Goal: Information Seeking & Learning: Learn about a topic

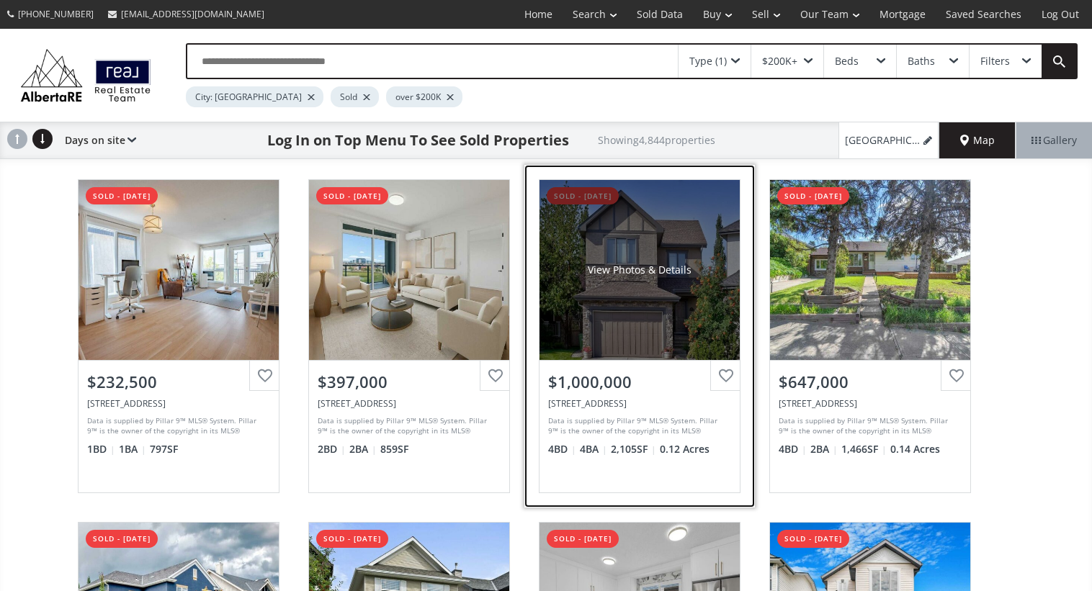
click at [616, 240] on div "View Photos & Details" at bounding box center [639, 270] width 200 height 180
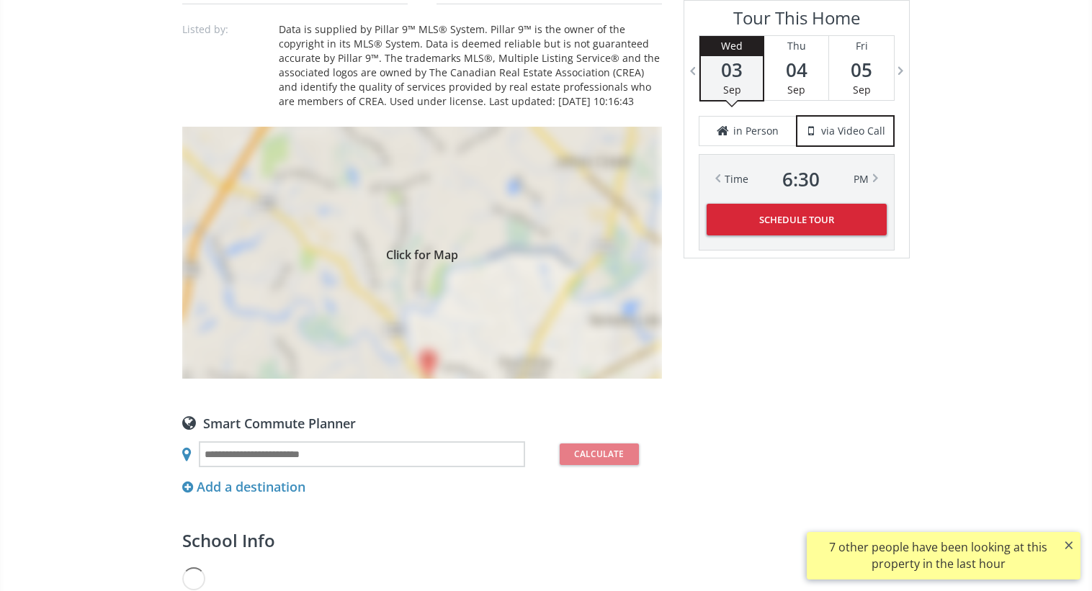
scroll to position [1188, 0]
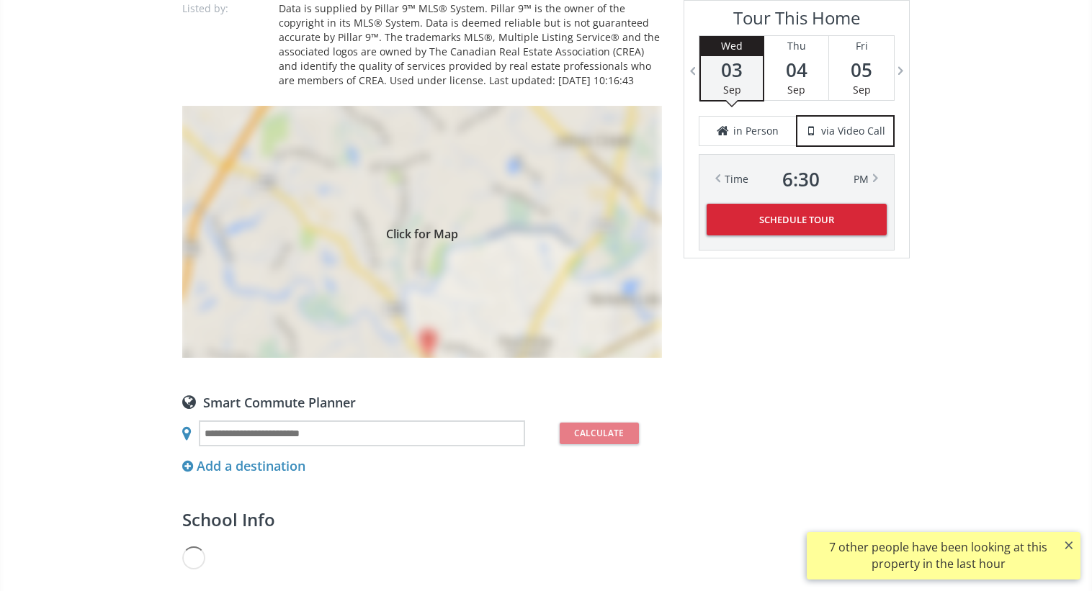
click at [395, 328] on div "Click for Map" at bounding box center [422, 232] width 480 height 252
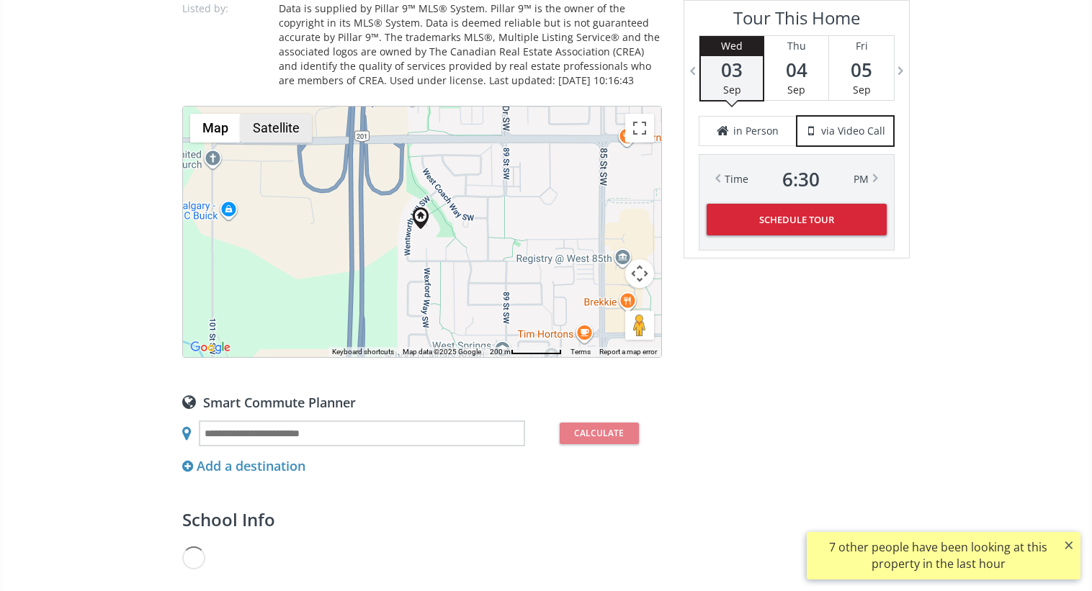
click at [291, 122] on button "Satellite" at bounding box center [275, 128] width 71 height 29
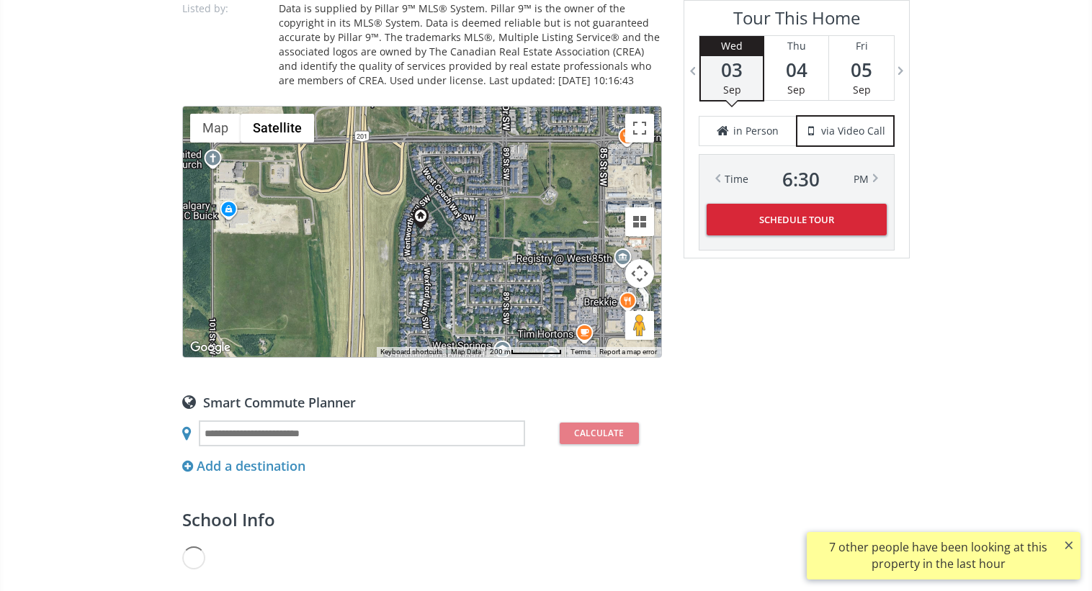
click at [639, 275] on button "Map camera controls" at bounding box center [639, 273] width 29 height 29
click at [600, 235] on button "Zoom in" at bounding box center [603, 237] width 29 height 29
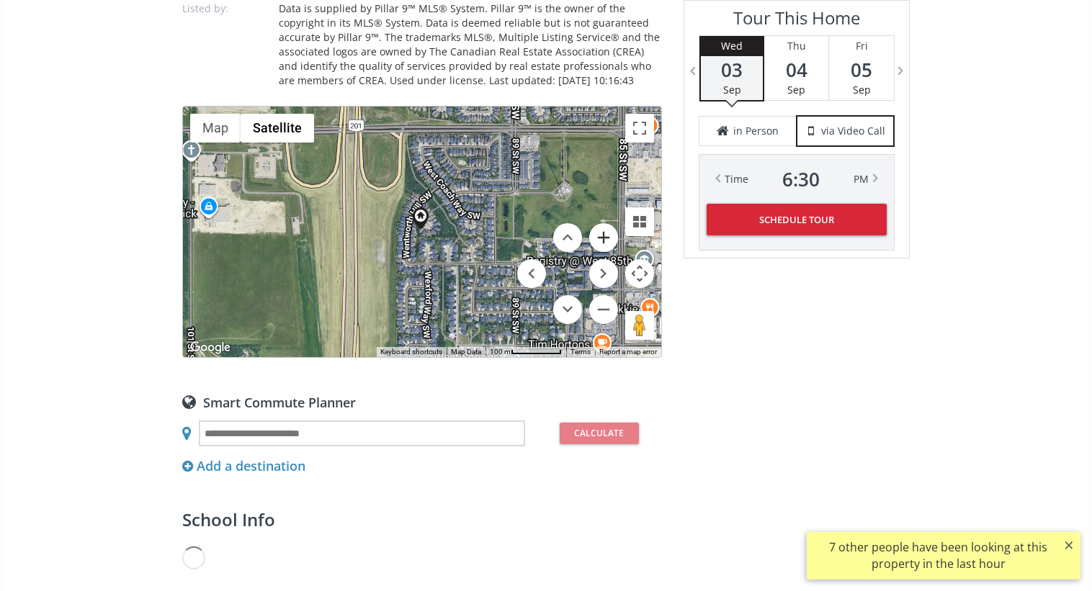
click at [600, 235] on button "Zoom in" at bounding box center [603, 237] width 29 height 29
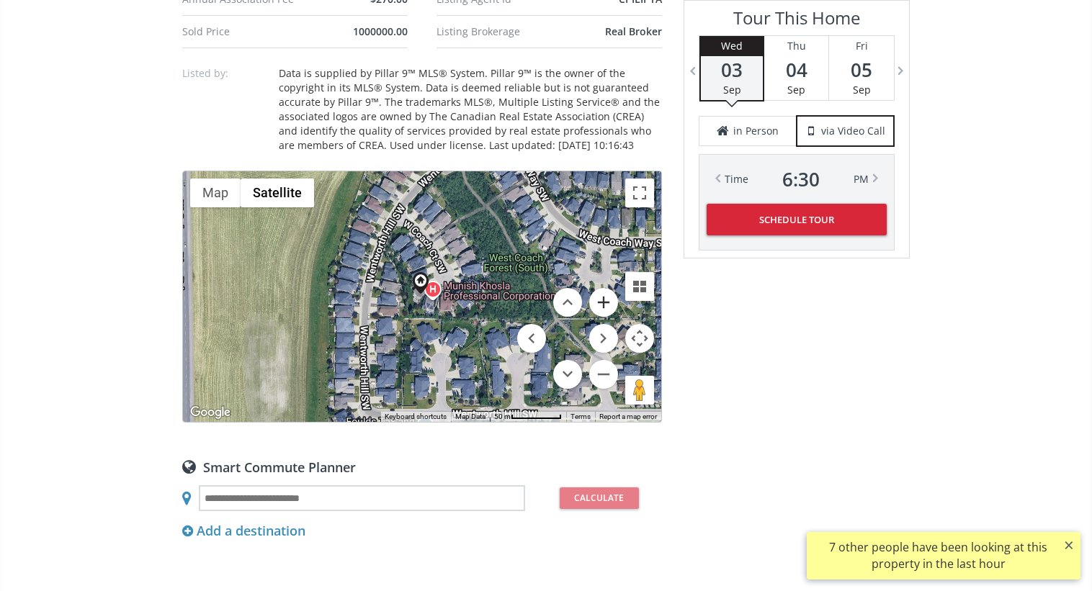
scroll to position [1253, 0]
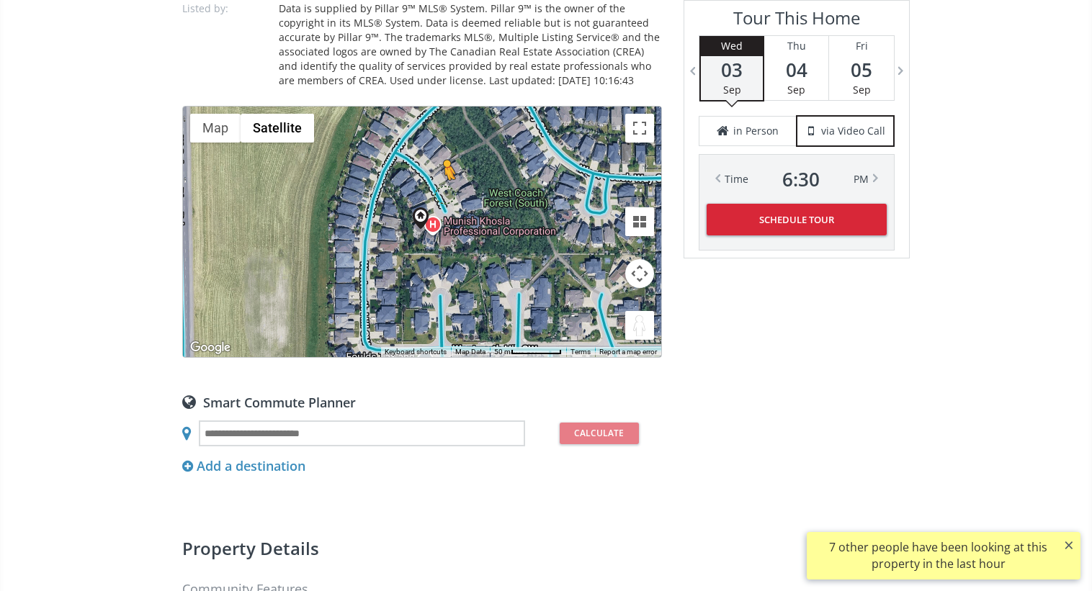
drag, startPoint x: 633, startPoint y: 321, endPoint x: 444, endPoint y: 193, distance: 228.1
click at [444, 193] on div "To activate drag with keyboard, press Alt + Enter. Once in keyboard drag state,…" at bounding box center [422, 232] width 478 height 251
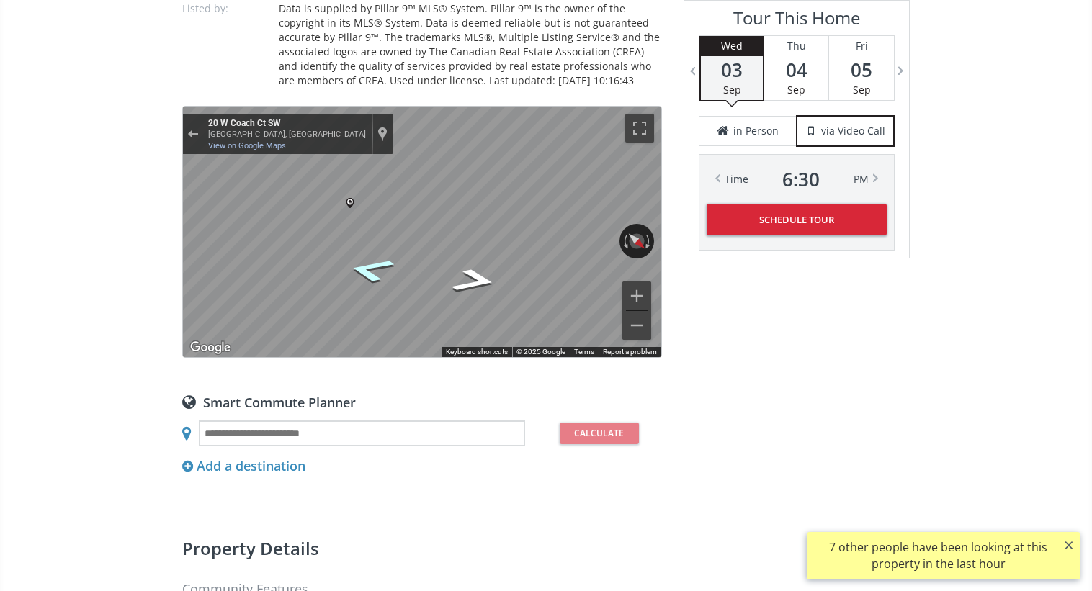
click at [375, 271] on icon "Go Southeast, W Coach Ct SW" at bounding box center [371, 269] width 88 height 37
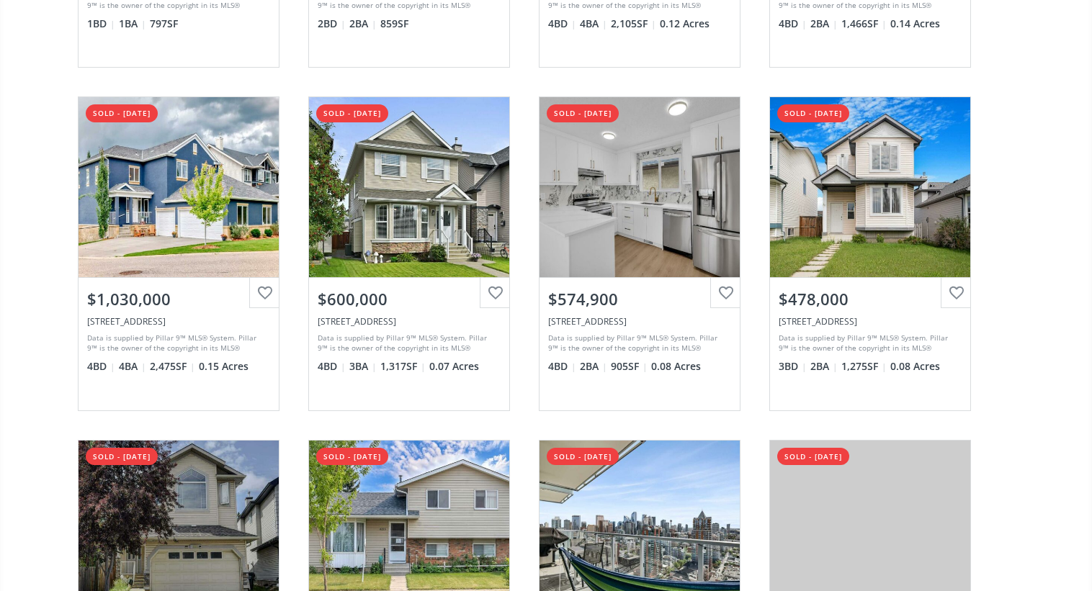
scroll to position [460, 0]
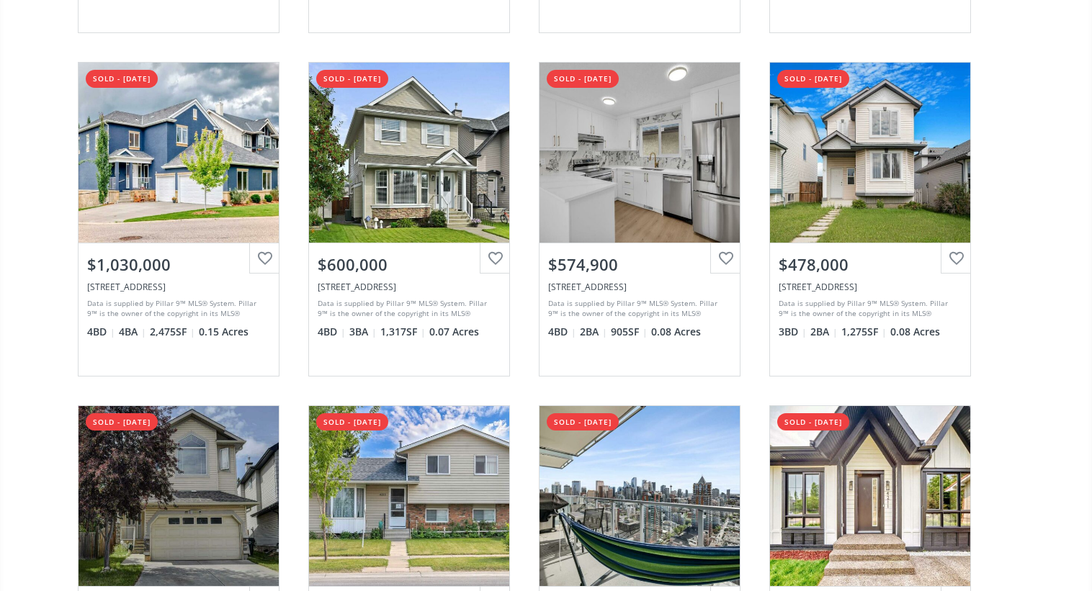
click at [30, 257] on div "[STREET_ADDRESS] sold - [DATE] View Photos & Details $232,500 [STREET_ADDRESS] …" at bounding box center [546, 562] width 1092 height 1715
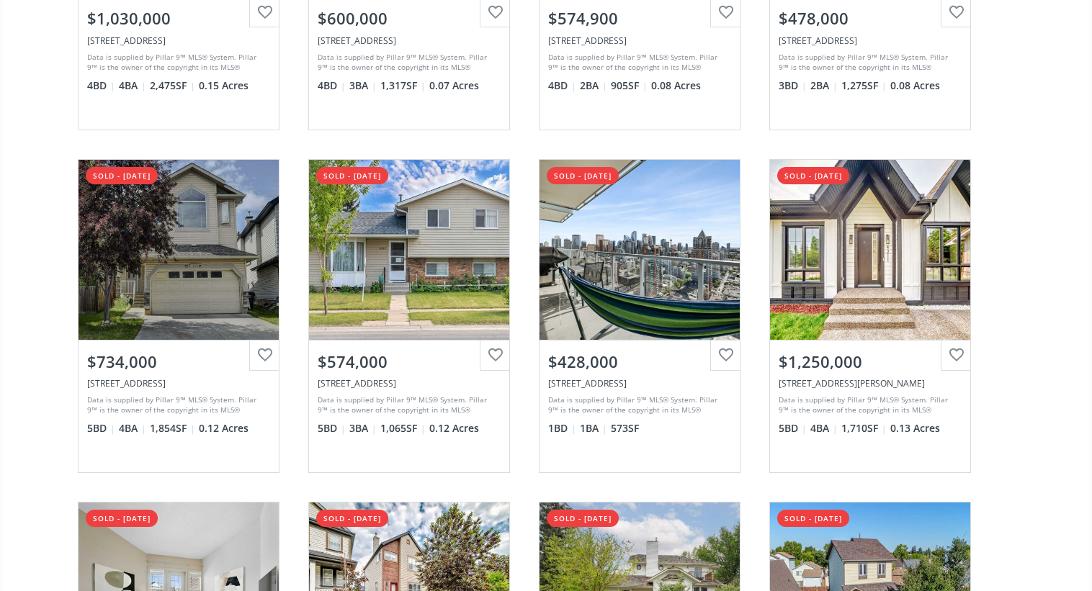
scroll to position [0, 0]
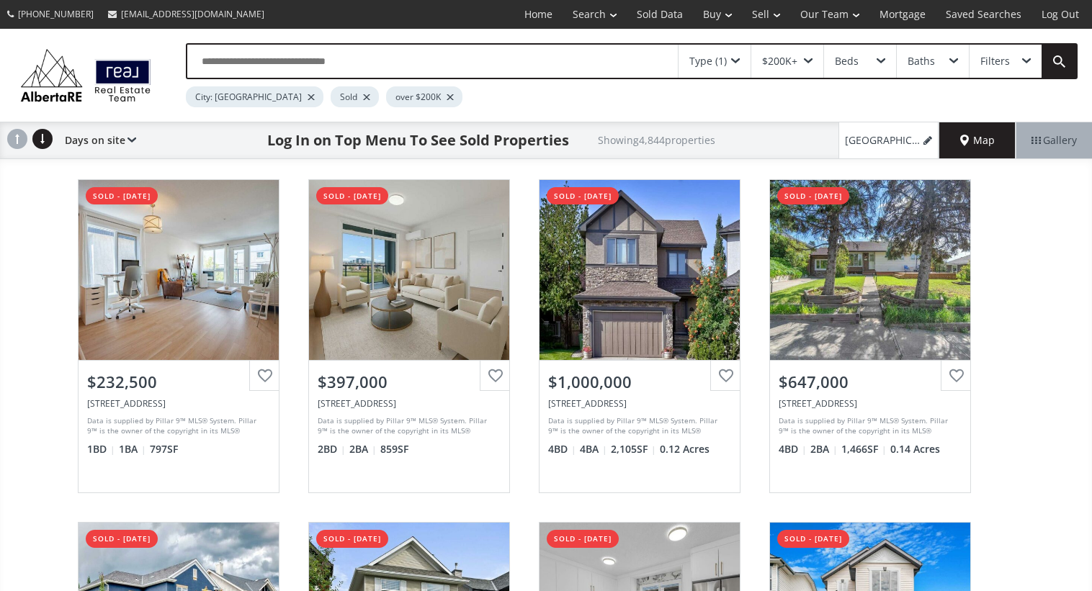
click at [363, 97] on div at bounding box center [366, 97] width 7 height 6
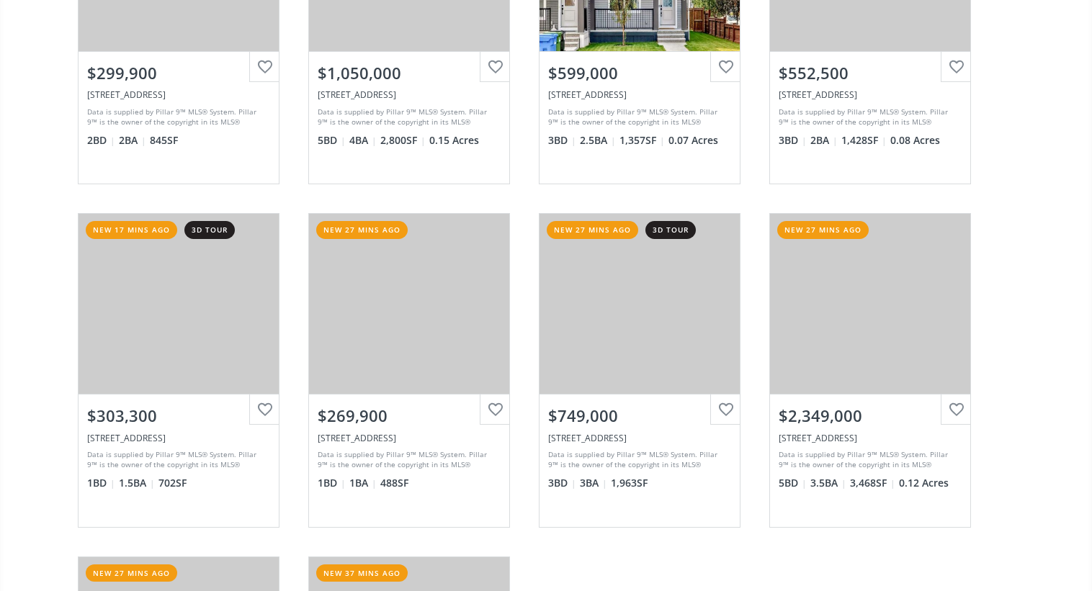
scroll to position [319, 0]
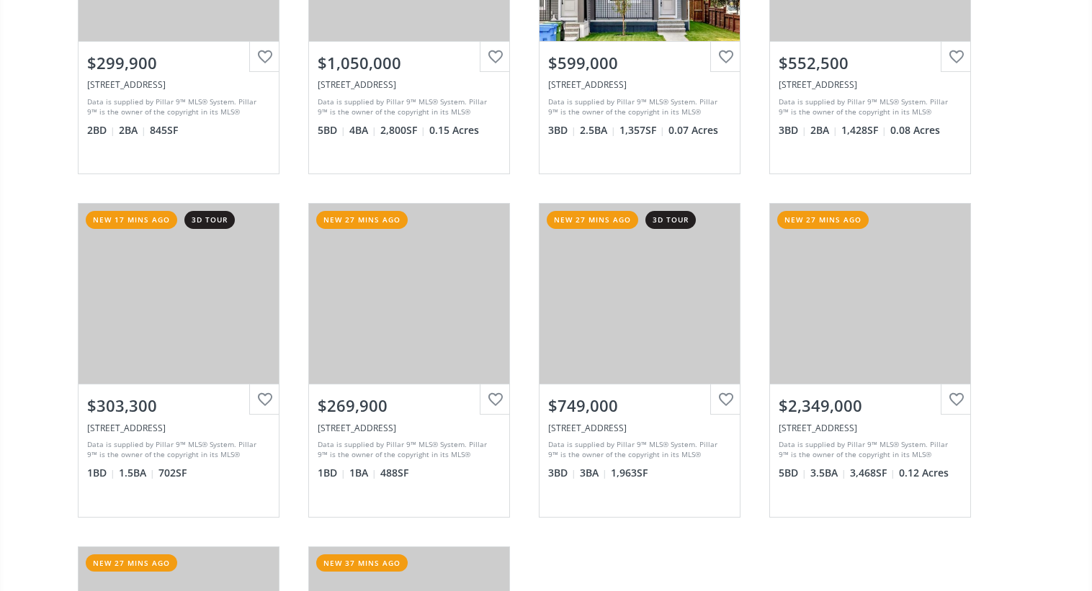
click at [1026, 247] on div "34 Avenue SW Calgary AB T2T 2C5 new 7 mins ago 3d tour View Photos & Details $2…" at bounding box center [545, 360] width 965 height 1029
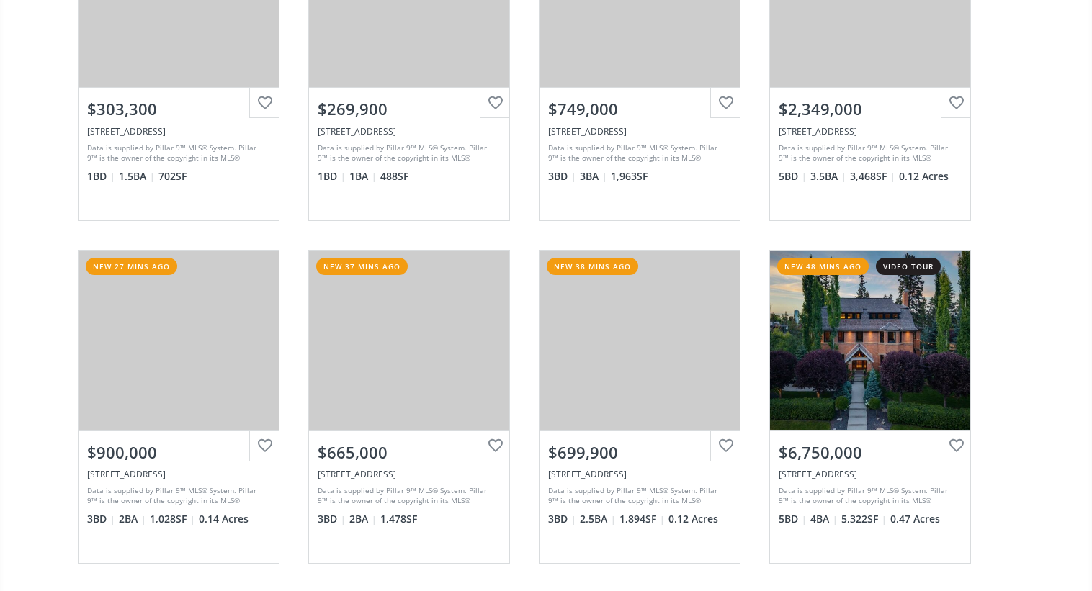
scroll to position [629, 0]
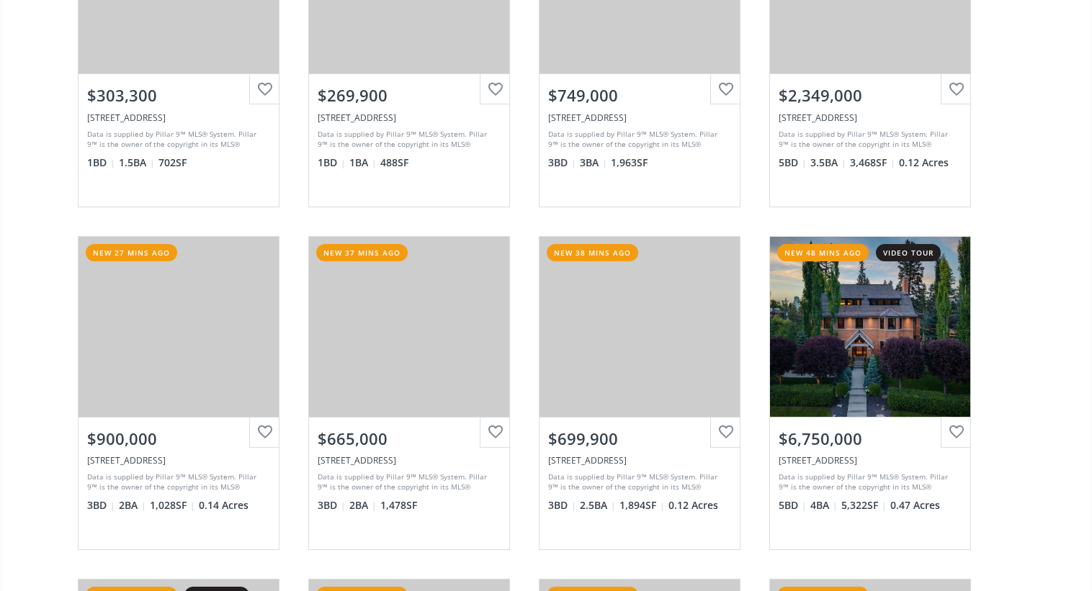
click at [30, 256] on div "34 Avenue SW Calgary AB T2T 2C5 new 7 mins ago 3d tour View Photos & Details $2…" at bounding box center [546, 393] width 1092 height 1715
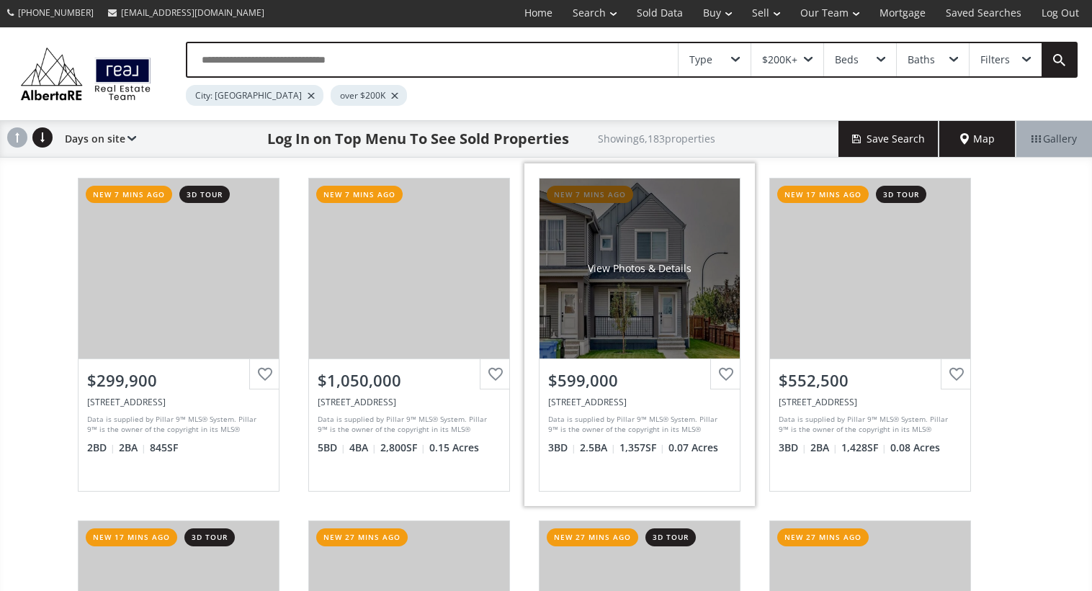
scroll to position [0, 0]
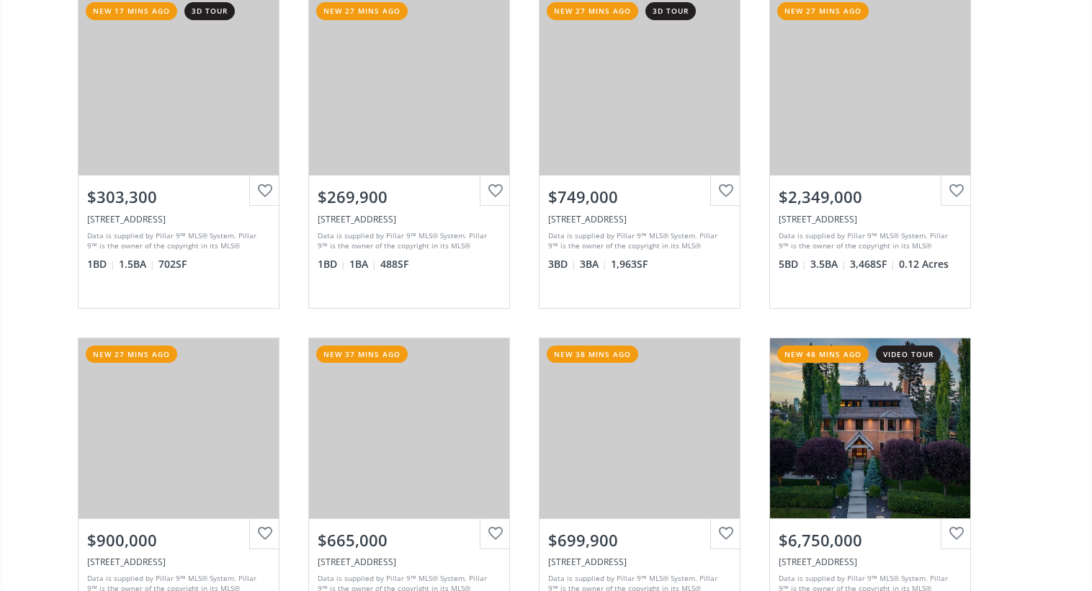
click at [1025, 322] on div "34 Avenue SW Calgary AB T2T 2C5 new 7 mins ago 3d tour View Photos & Details $2…" at bounding box center [545, 494] width 965 height 1715
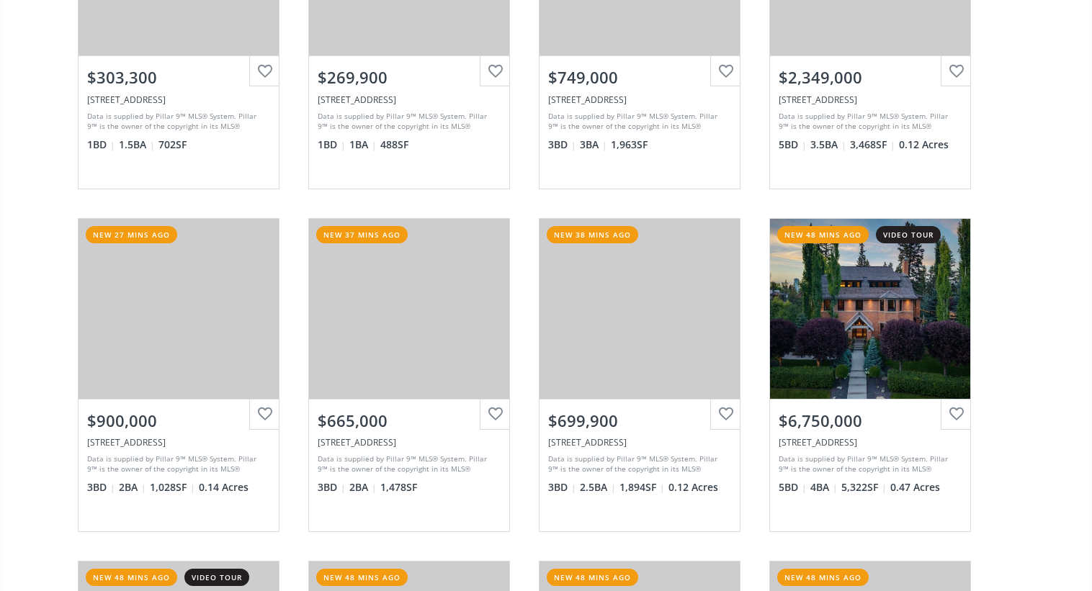
scroll to position [648, 0]
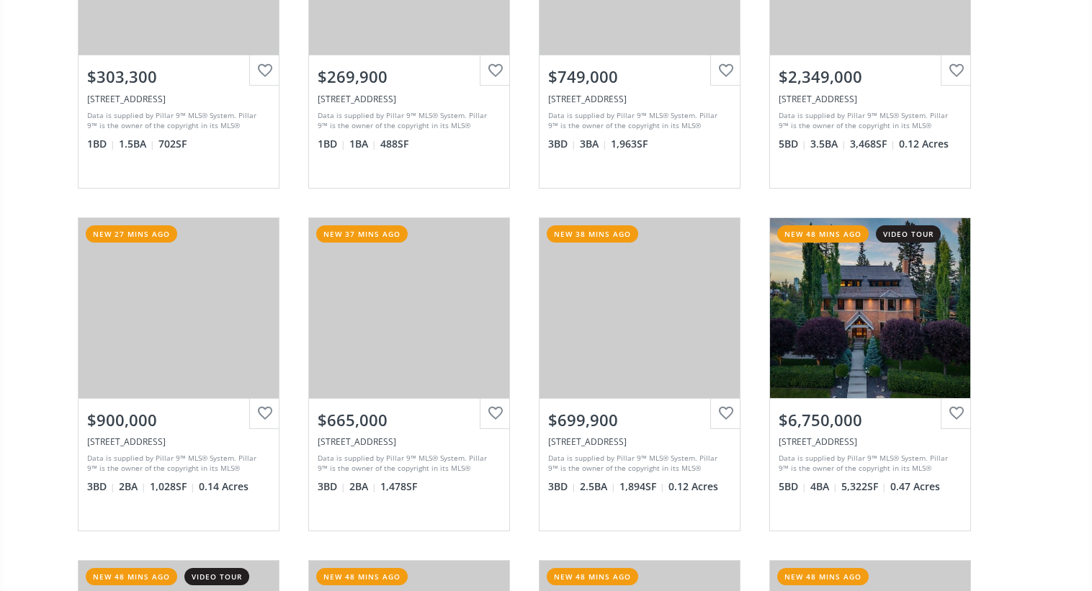
click at [1030, 362] on div "34 Avenue SW Calgary AB T2T 2C5 new 7 mins ago 3d tour View Photos & Details $2…" at bounding box center [546, 374] width 1092 height 1715
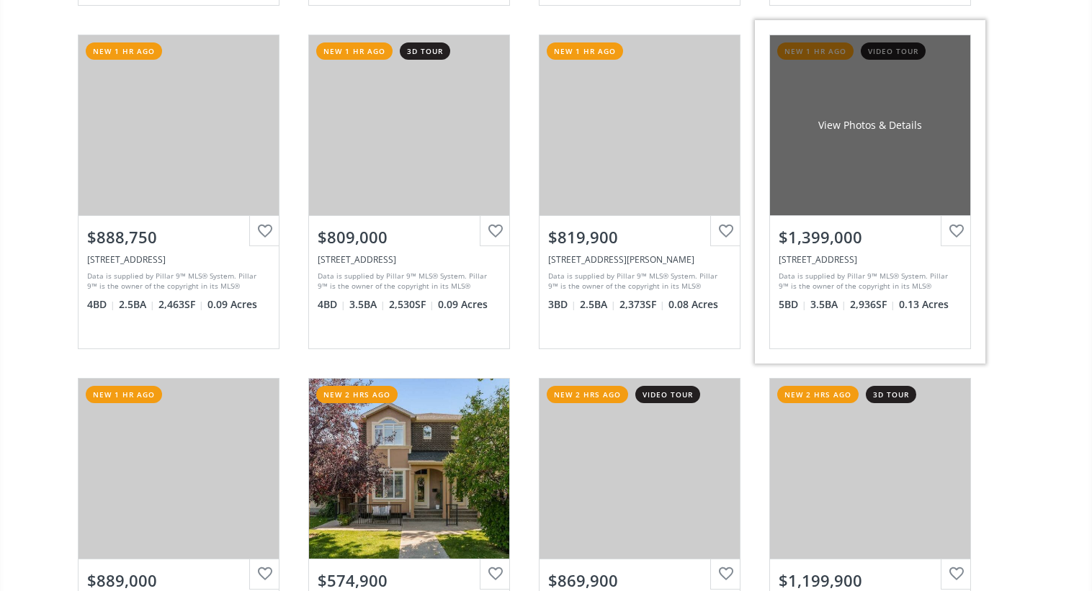
scroll to position [2203, 0]
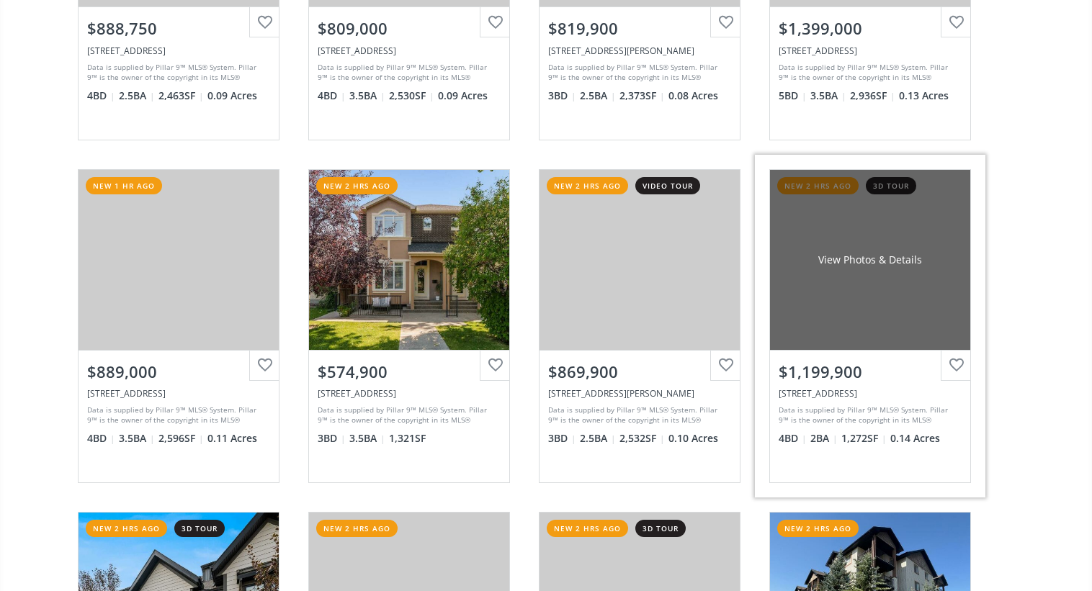
scroll to position [2417, 0]
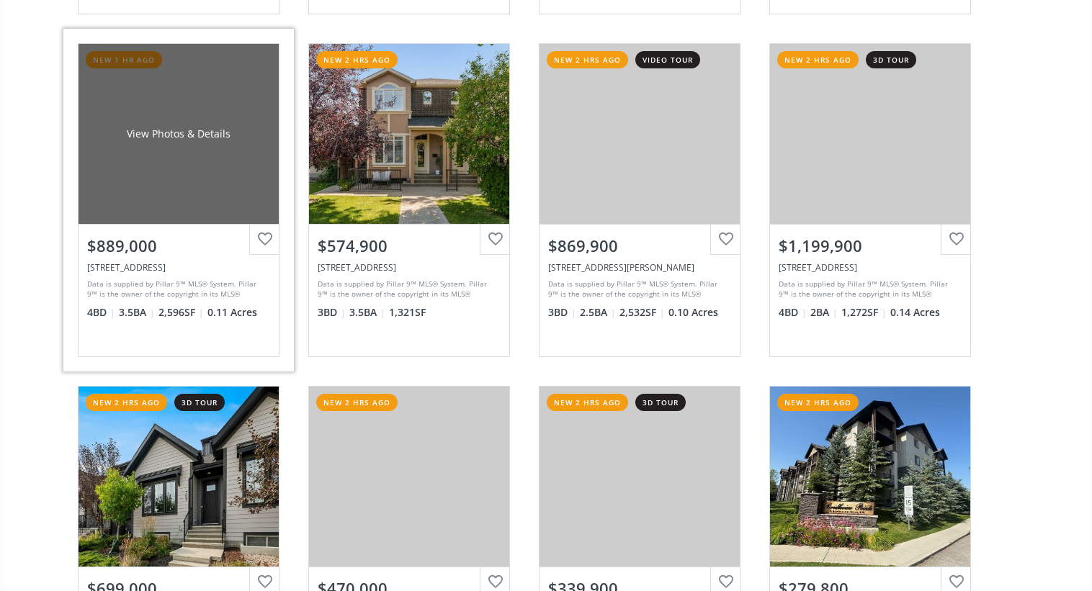
scroll to position [2674, 0]
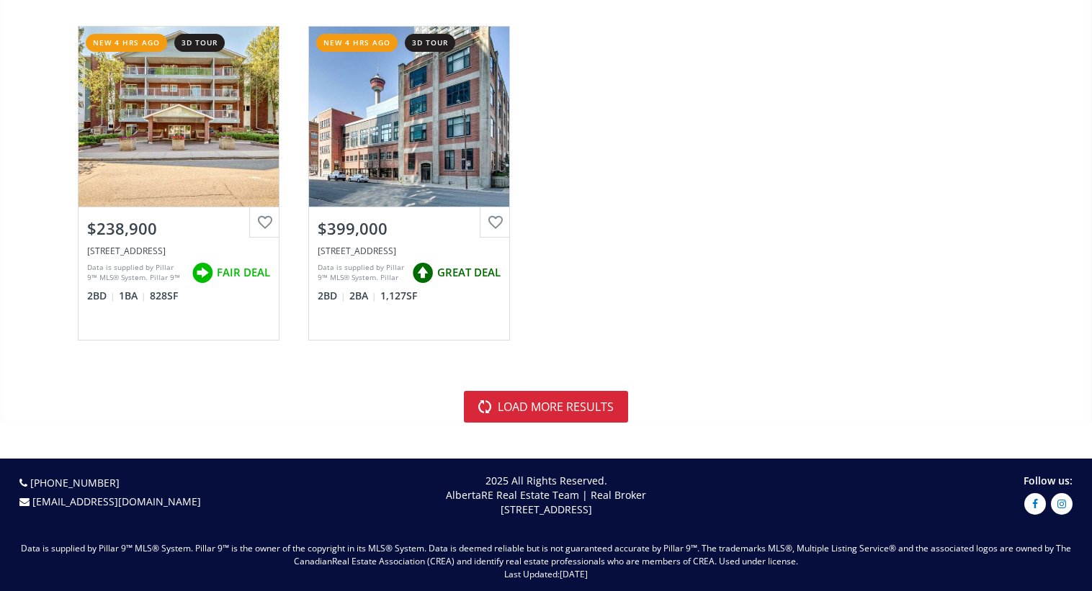
scroll to position [4273, 0]
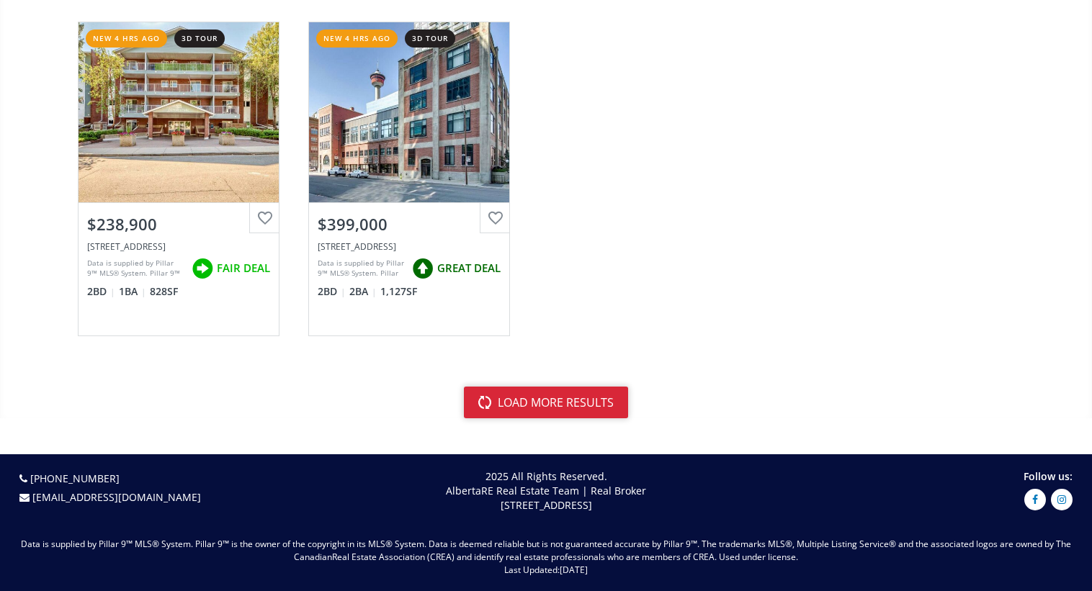
click at [556, 399] on button "load more results" at bounding box center [546, 403] width 164 height 32
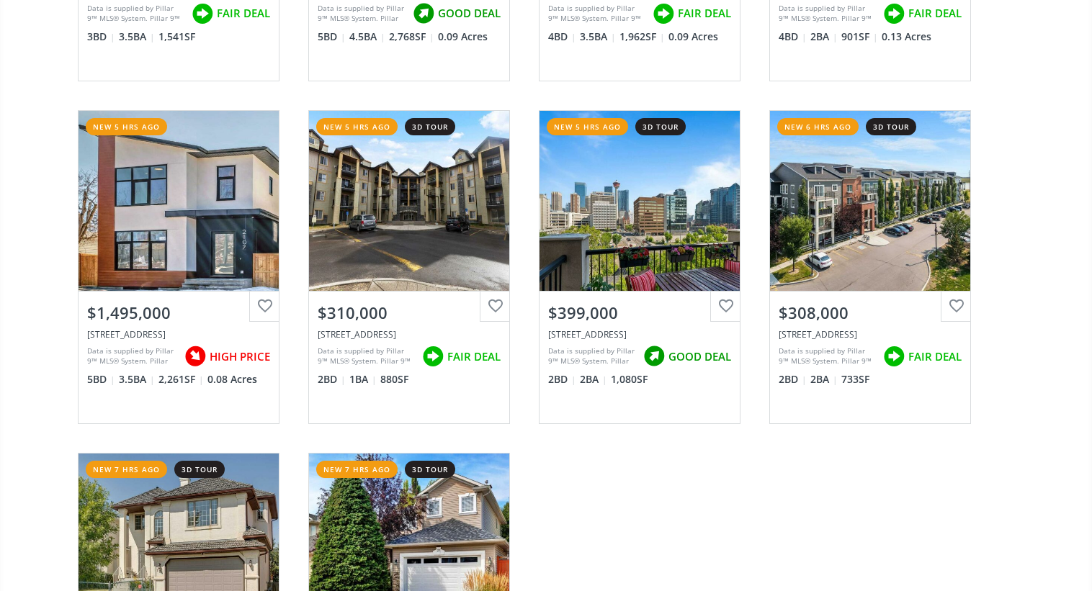
scroll to position [5562, 0]
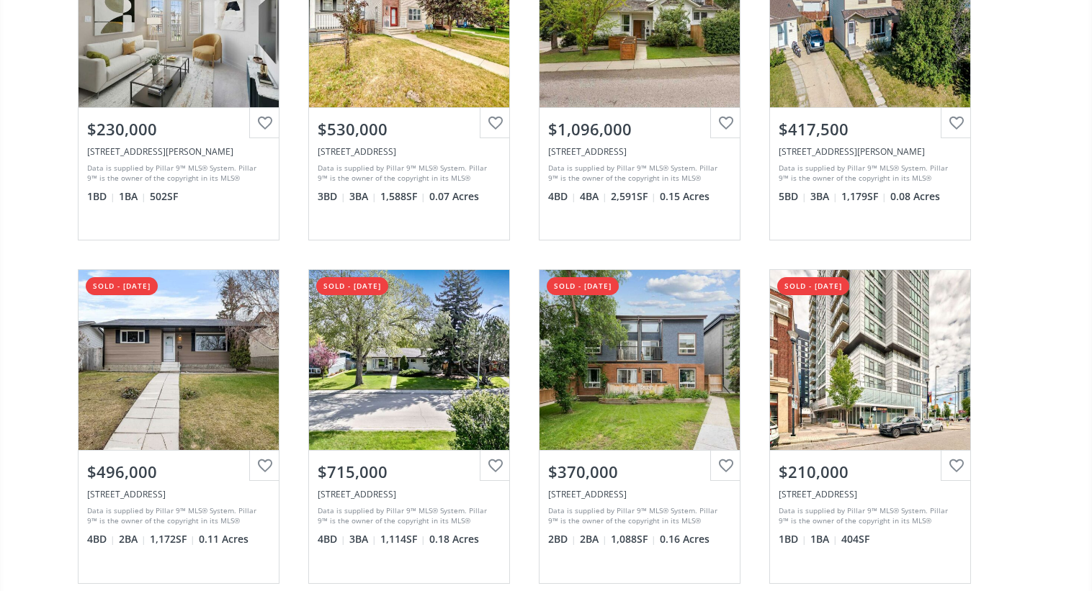
scroll to position [1292, 0]
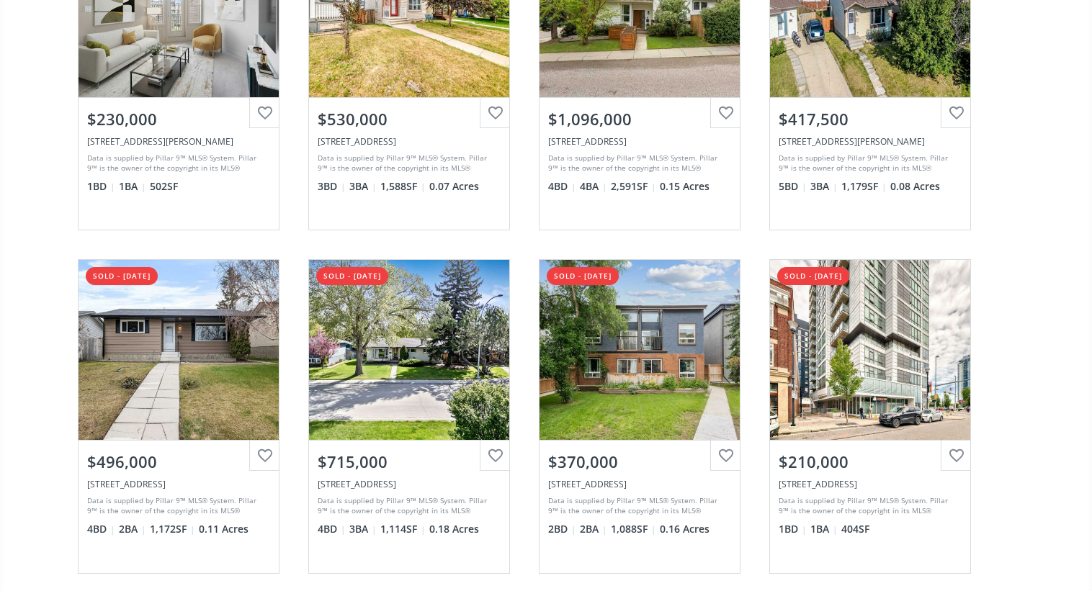
click at [1004, 248] on div "26 Avenue SW Calgary AB T2T1C8 sold - 09/02/2025 View Photos & Details $232,500…" at bounding box center [545, 245] width 965 height 2744
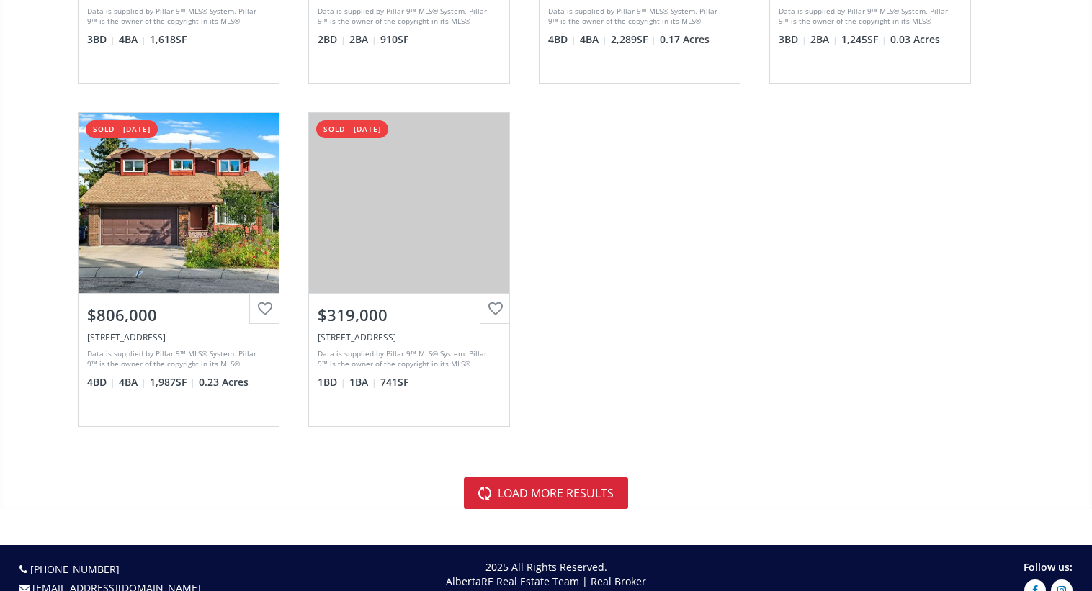
scroll to position [4335, 0]
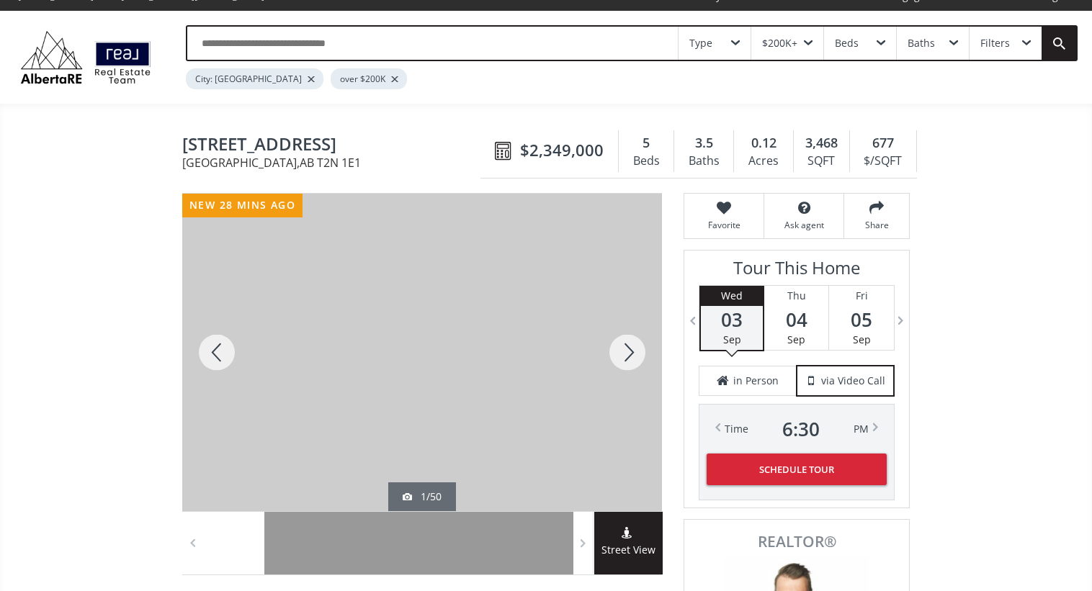
scroll to position [43, 0]
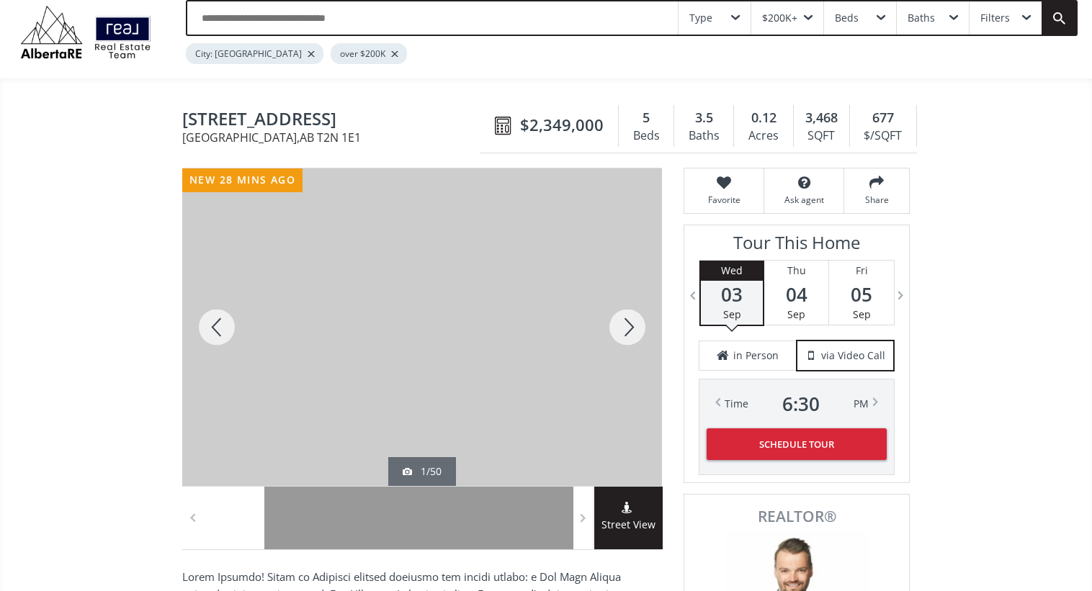
click at [624, 328] on div at bounding box center [627, 327] width 69 height 318
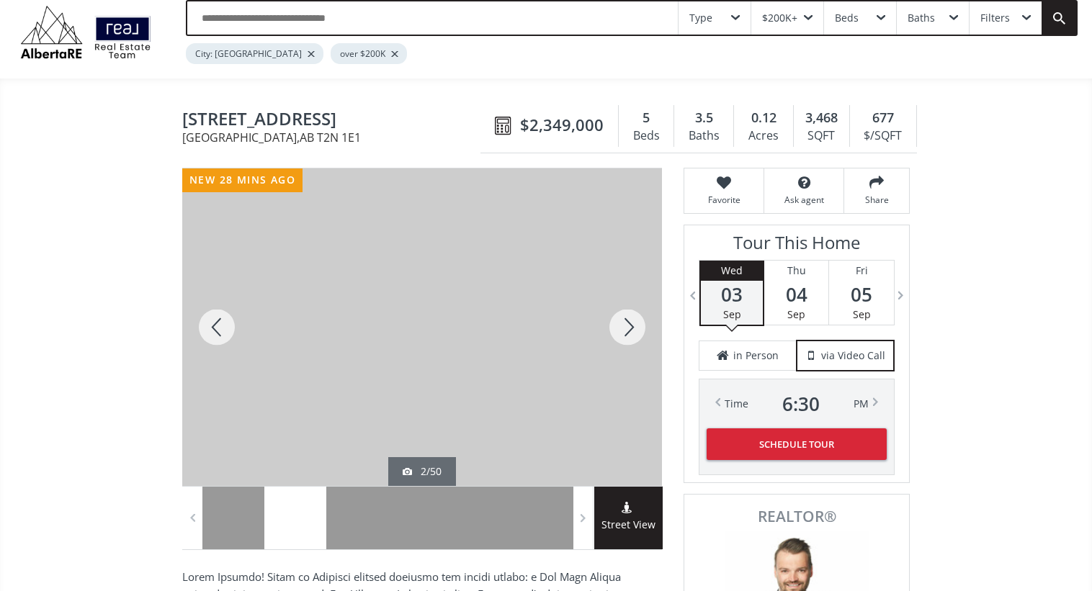
click at [626, 328] on div at bounding box center [627, 327] width 69 height 318
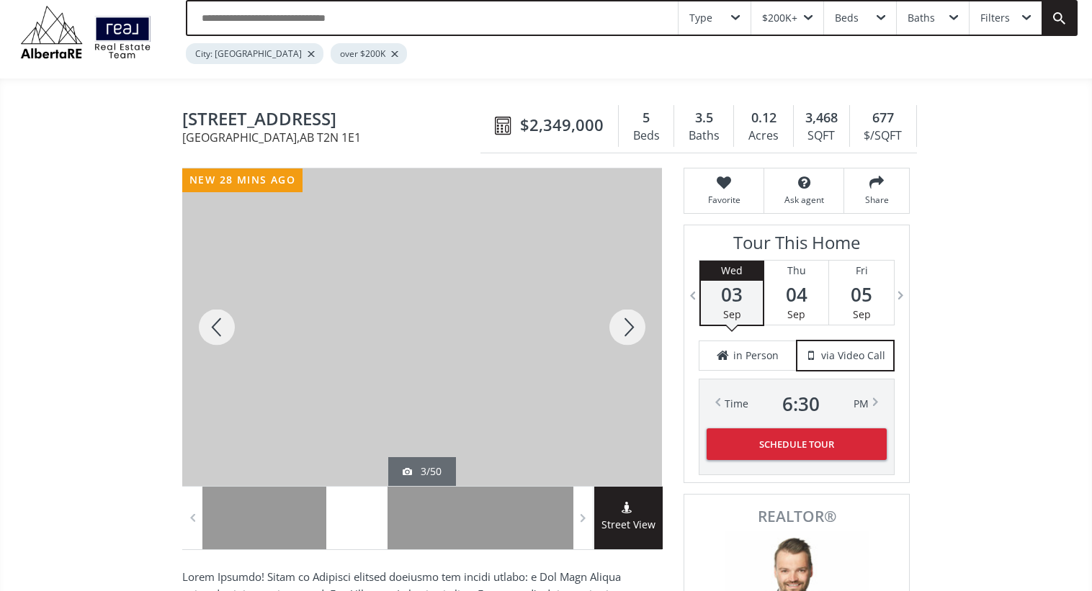
click at [626, 328] on div at bounding box center [627, 327] width 69 height 318
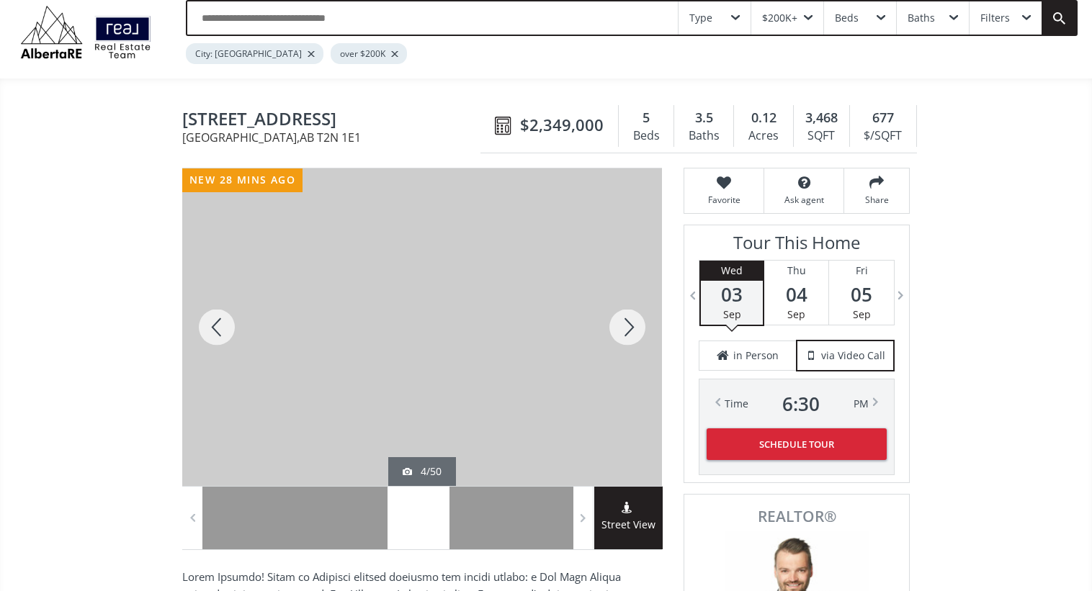
click at [626, 328] on div at bounding box center [627, 327] width 69 height 318
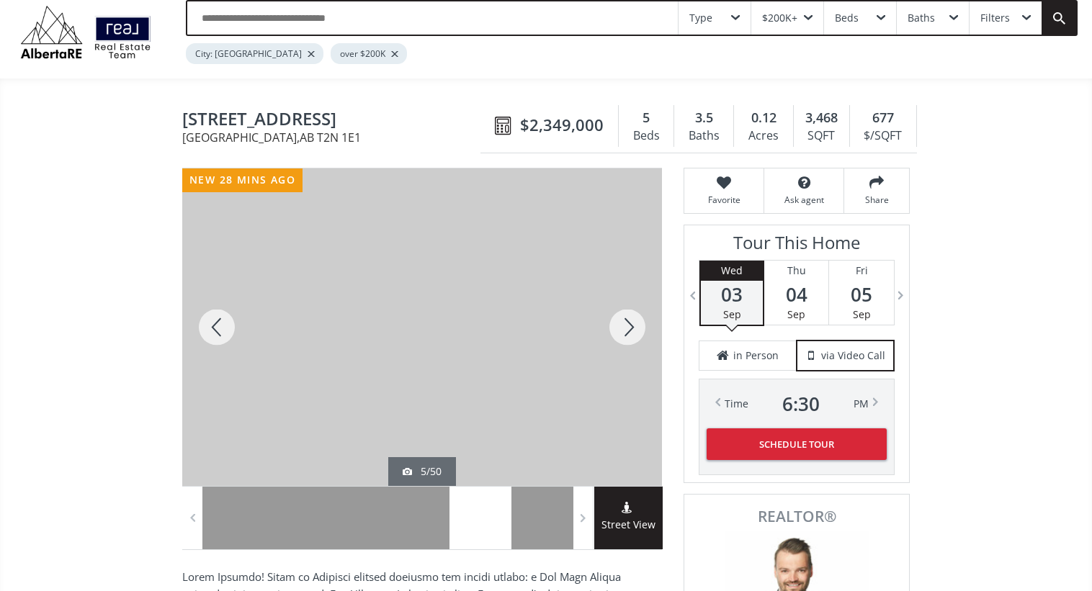
click at [626, 328] on div at bounding box center [627, 327] width 69 height 318
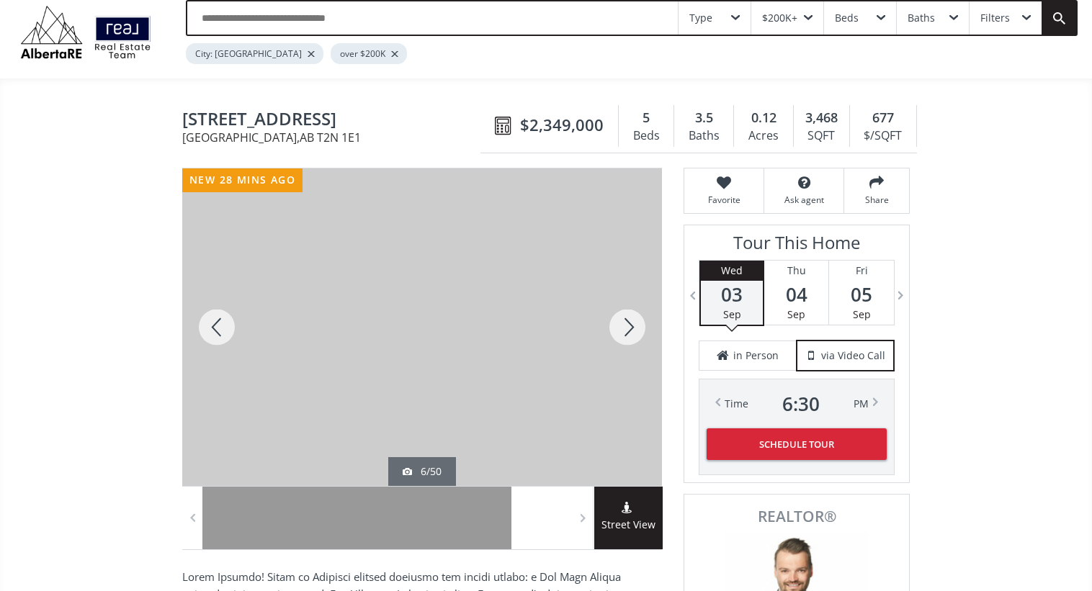
click at [626, 328] on div at bounding box center [627, 327] width 69 height 318
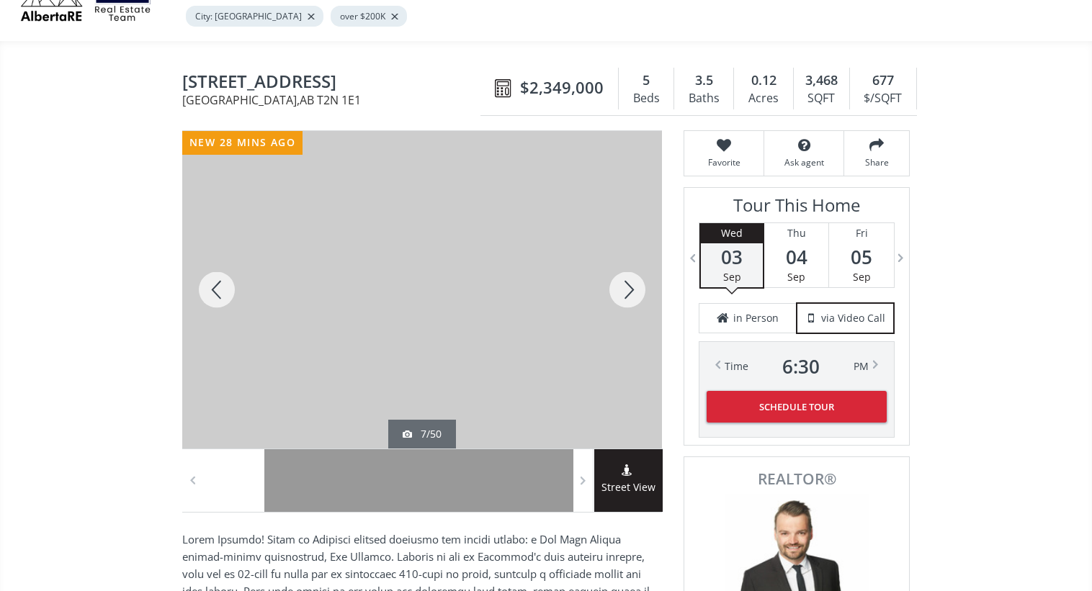
scroll to position [7, 0]
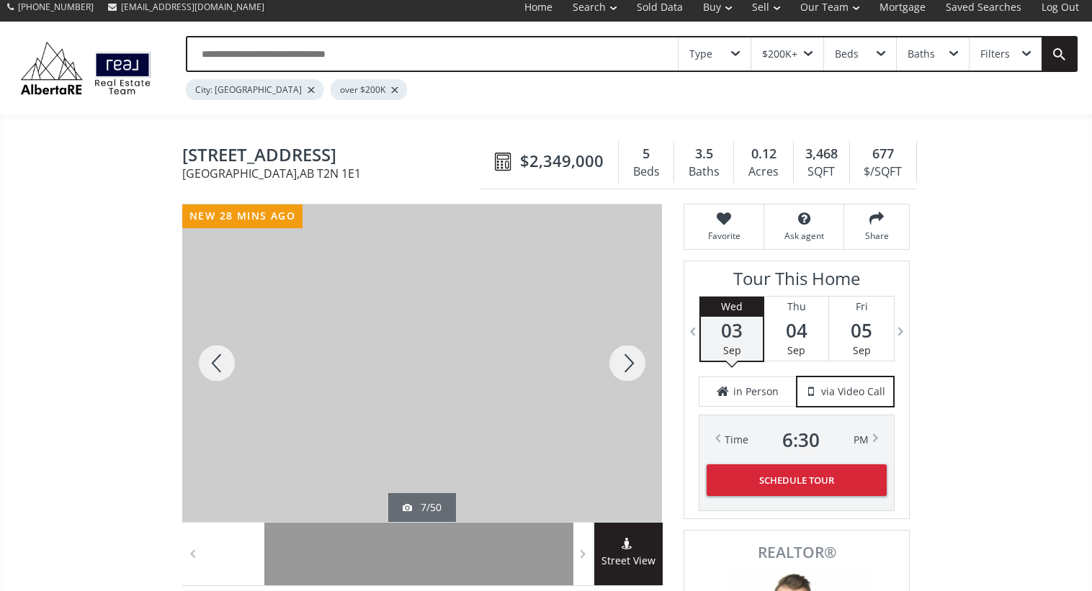
click at [632, 364] on div at bounding box center [627, 363] width 69 height 318
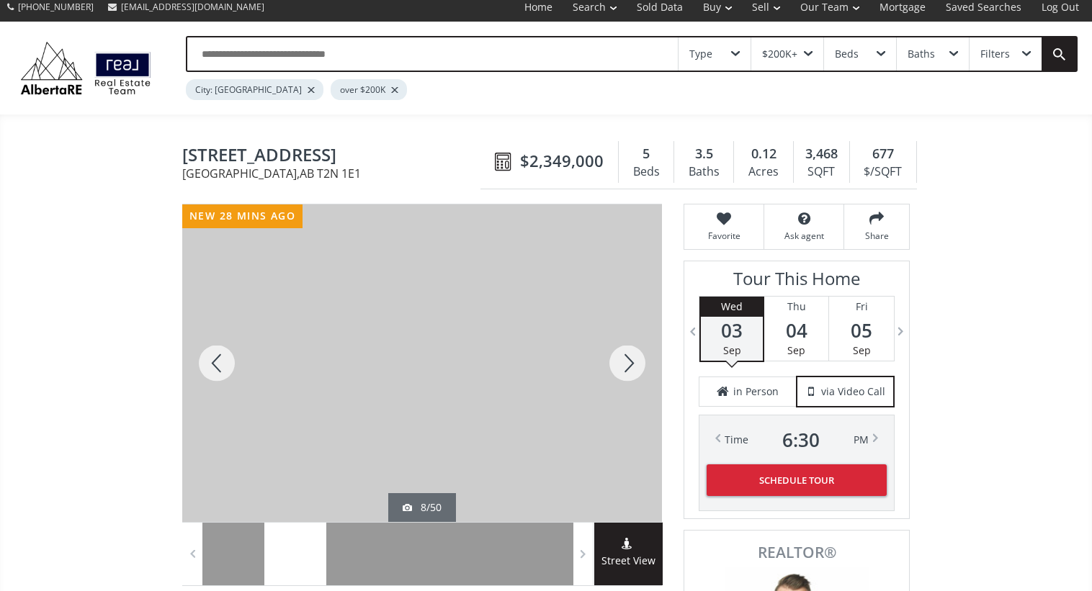
click at [630, 364] on div at bounding box center [627, 363] width 69 height 318
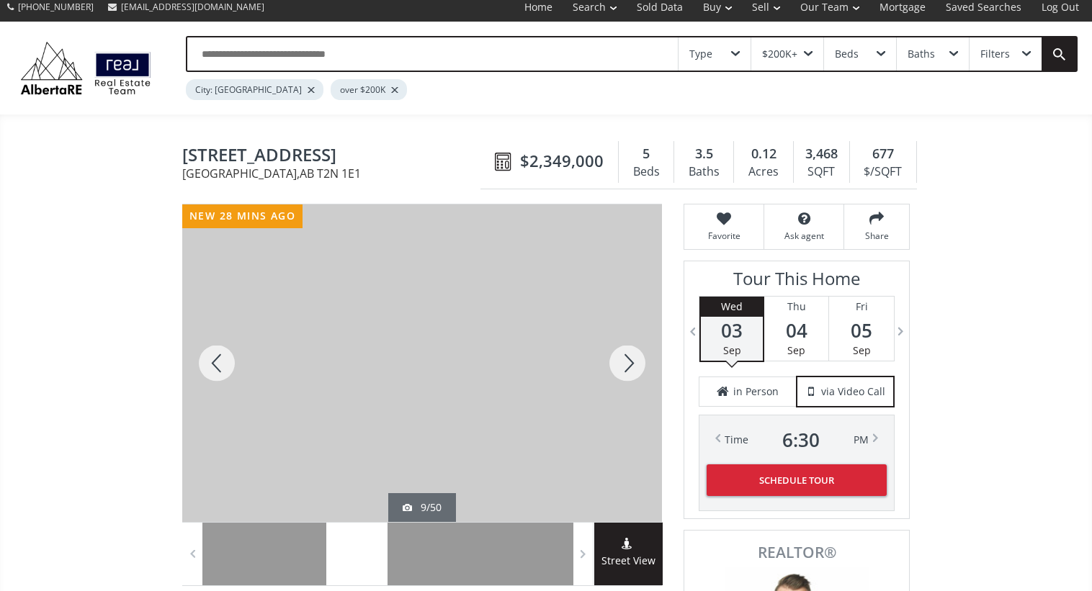
click at [630, 364] on div at bounding box center [627, 363] width 69 height 318
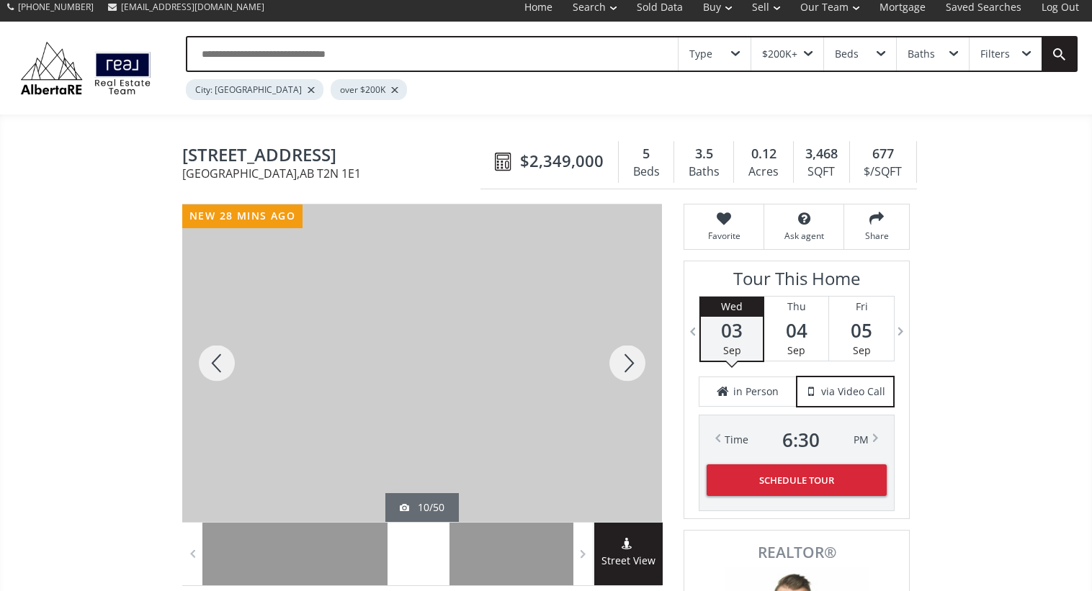
click at [630, 364] on div at bounding box center [627, 363] width 69 height 318
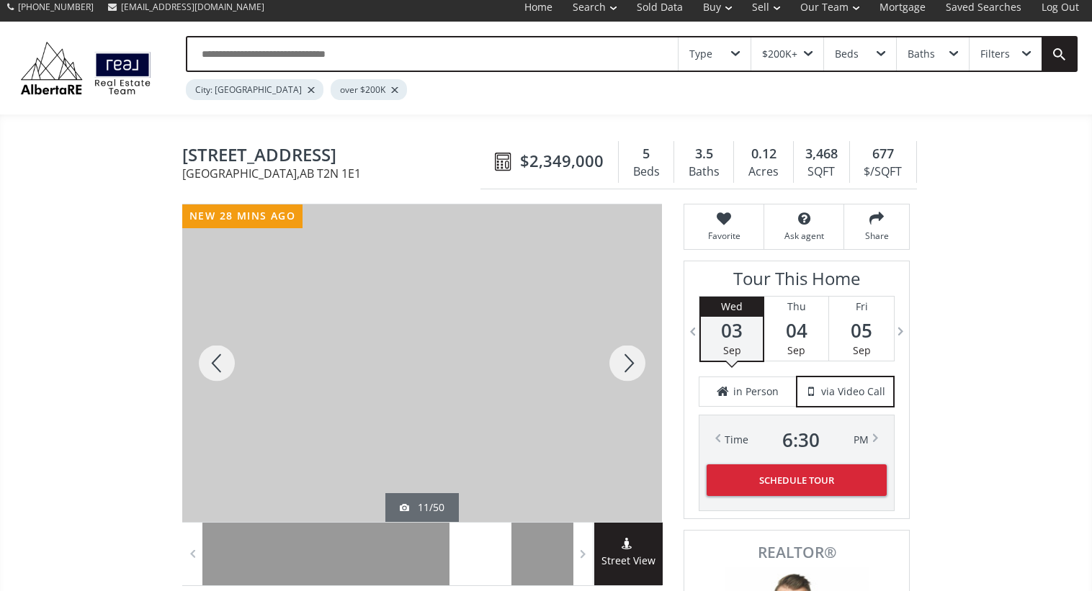
click at [630, 364] on div at bounding box center [627, 363] width 69 height 318
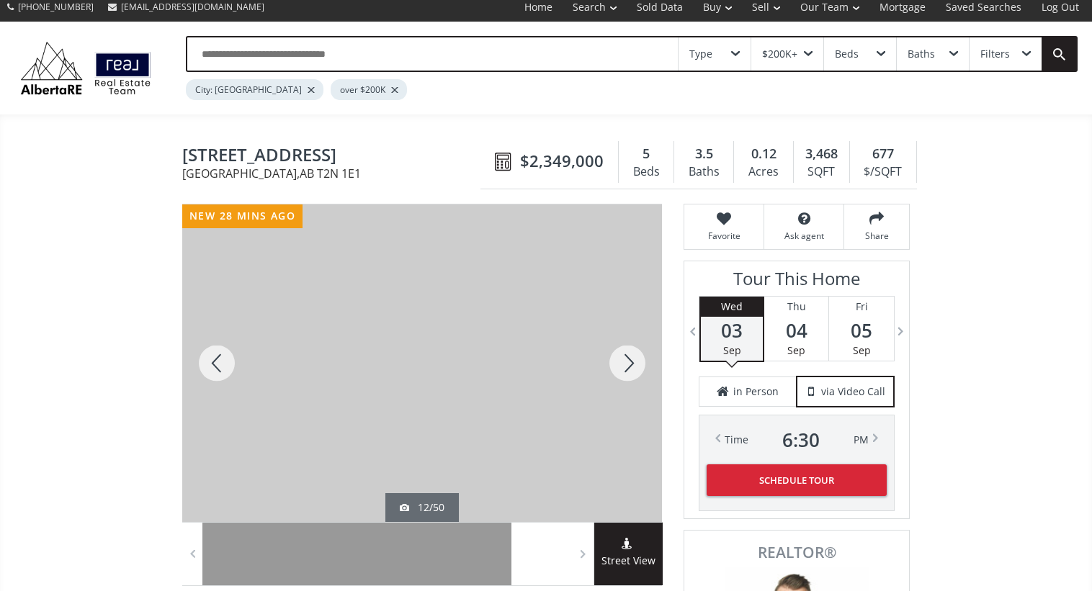
click at [630, 364] on div at bounding box center [627, 363] width 69 height 318
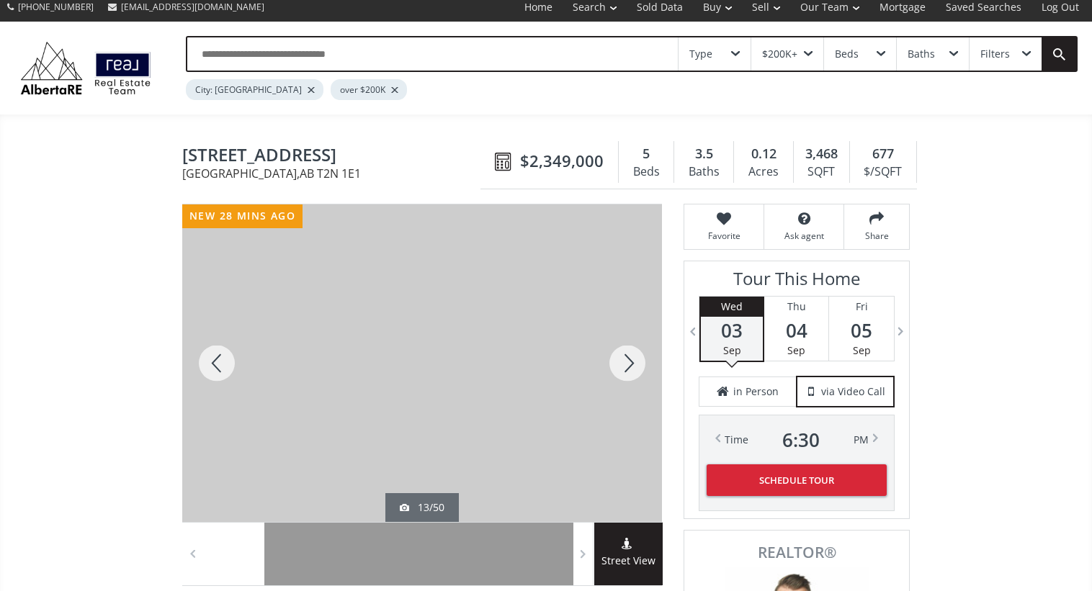
click at [630, 364] on div at bounding box center [627, 363] width 69 height 318
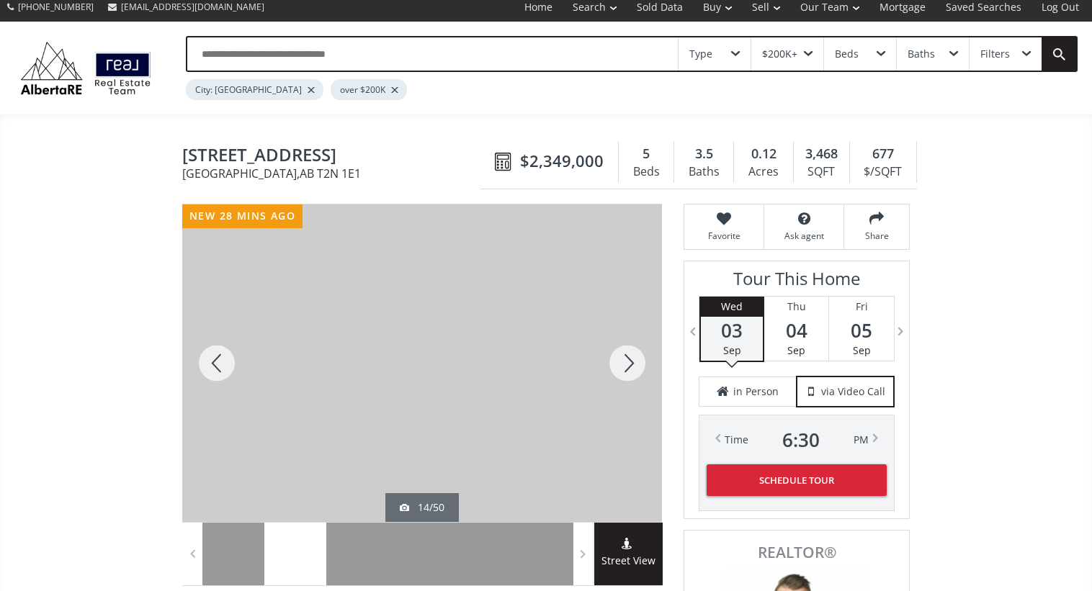
click at [612, 376] on div at bounding box center [627, 363] width 69 height 318
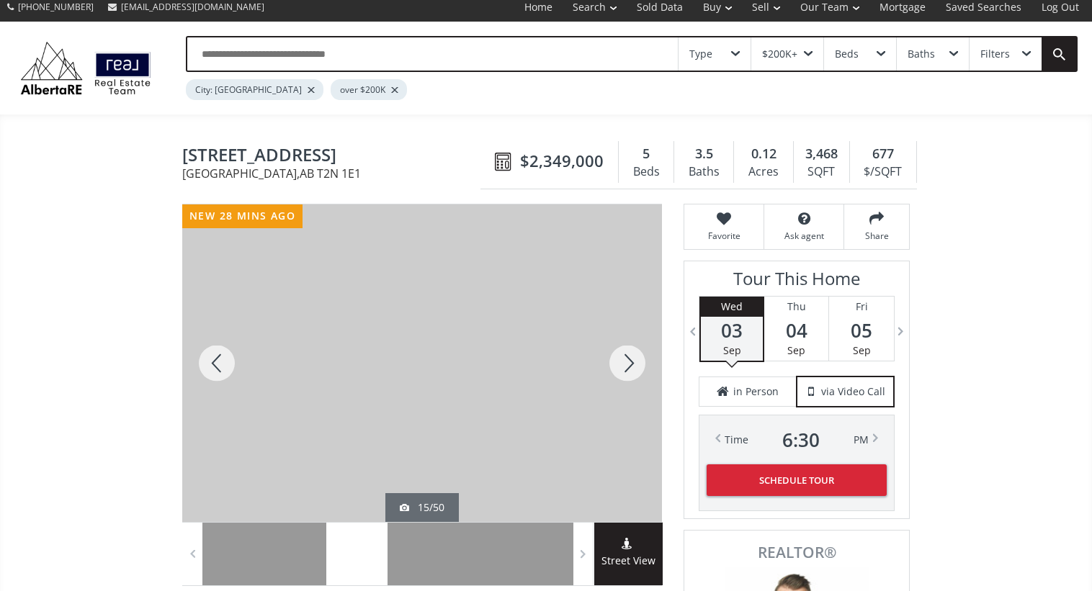
click at [217, 361] on div at bounding box center [216, 363] width 69 height 318
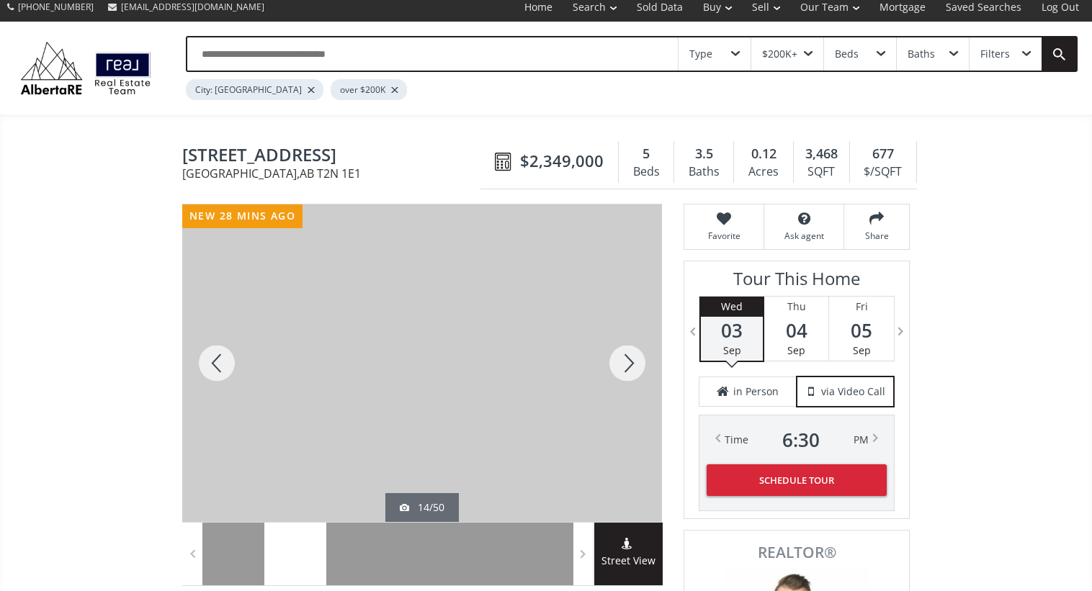
click at [611, 358] on div at bounding box center [627, 363] width 69 height 318
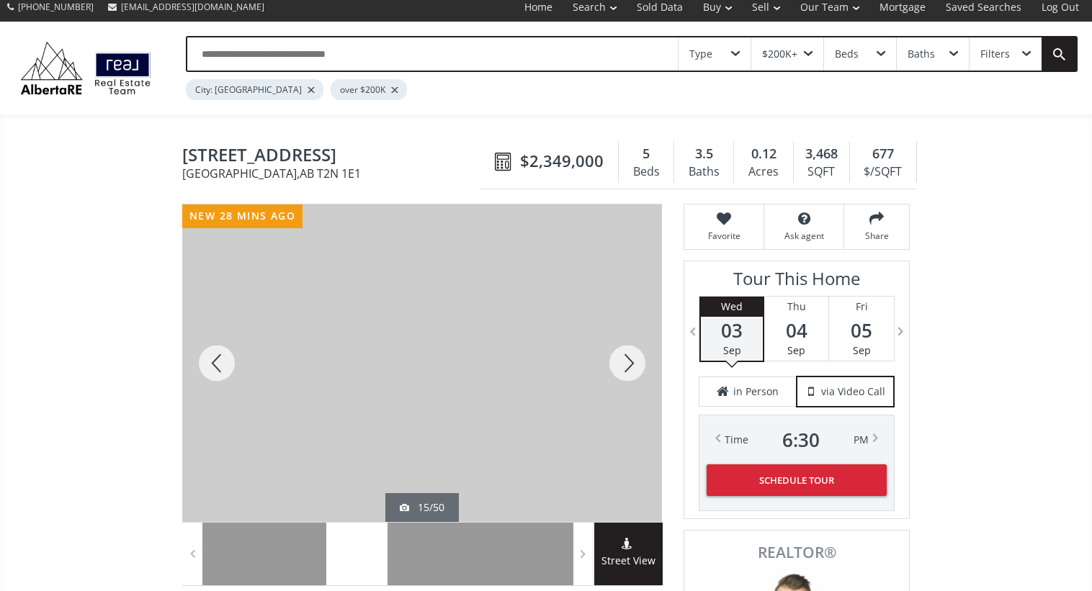
click at [611, 358] on div at bounding box center [627, 363] width 69 height 318
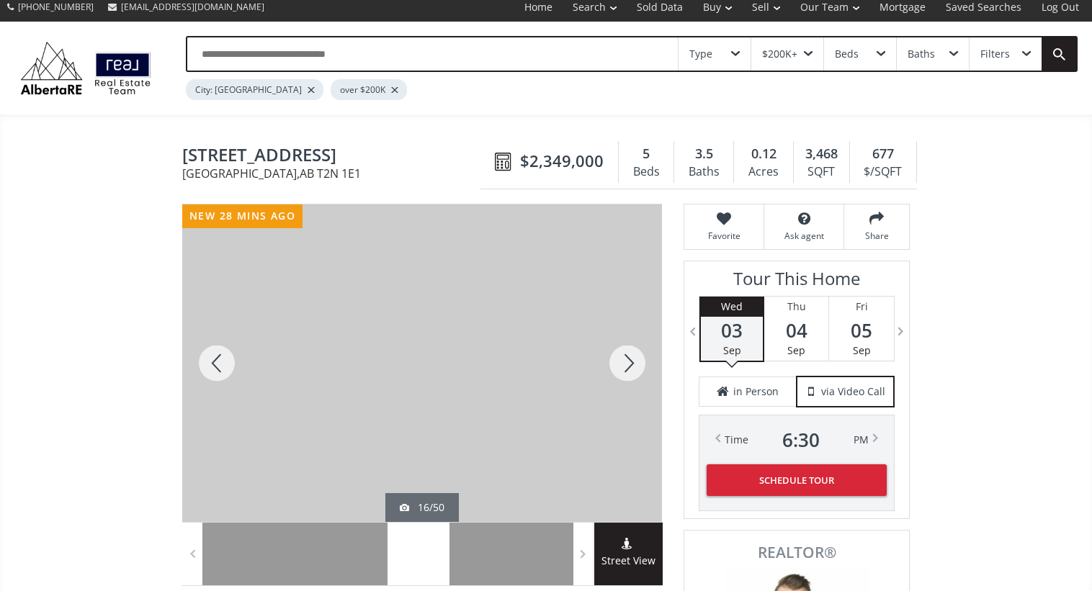
click at [611, 358] on div at bounding box center [627, 363] width 69 height 318
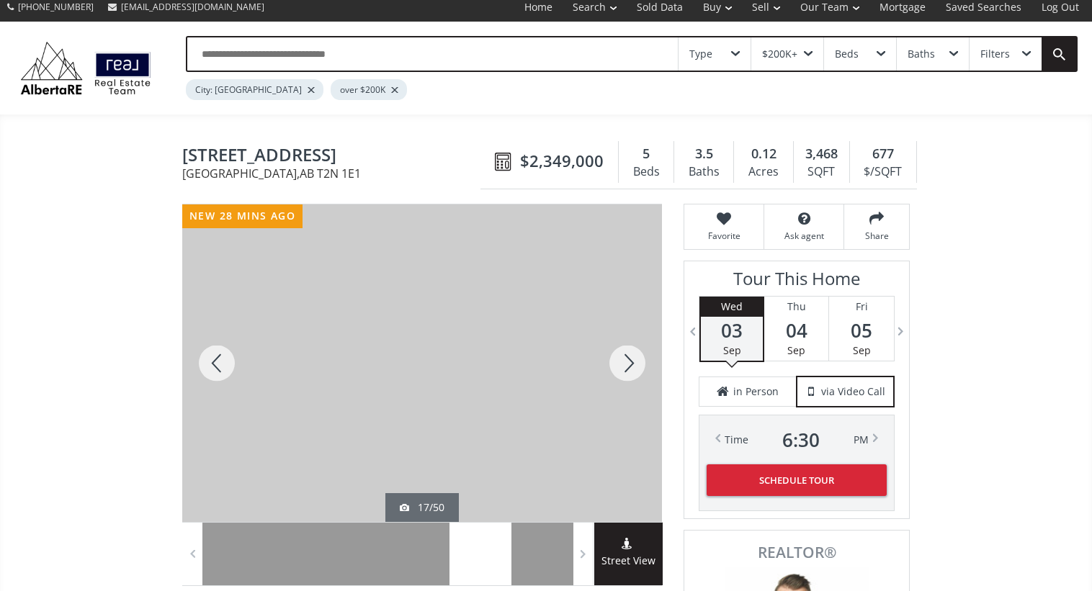
click at [611, 358] on div at bounding box center [627, 363] width 69 height 318
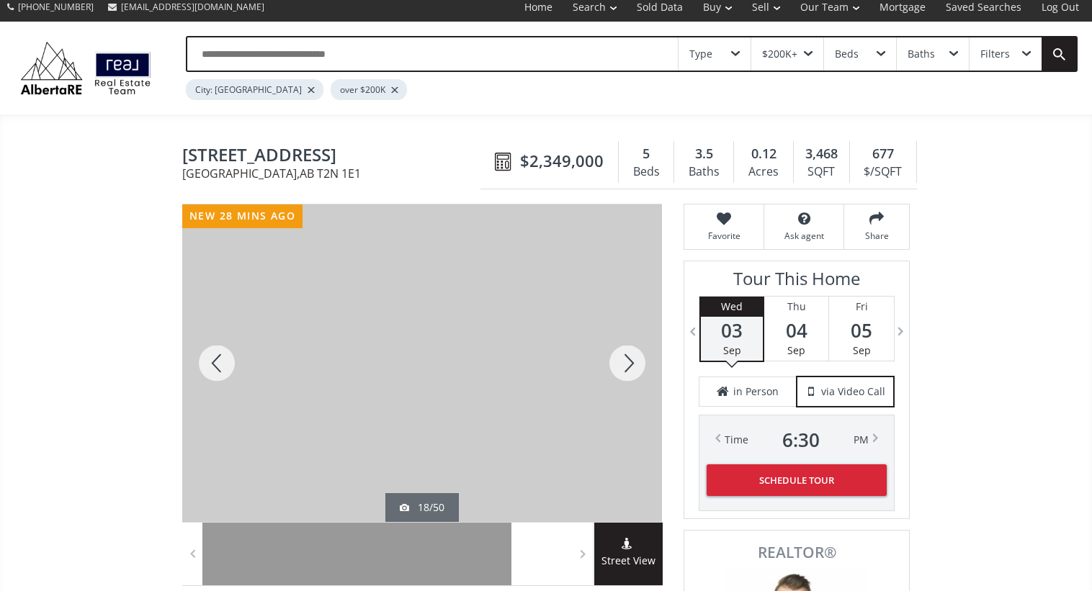
click at [611, 358] on div at bounding box center [627, 363] width 69 height 318
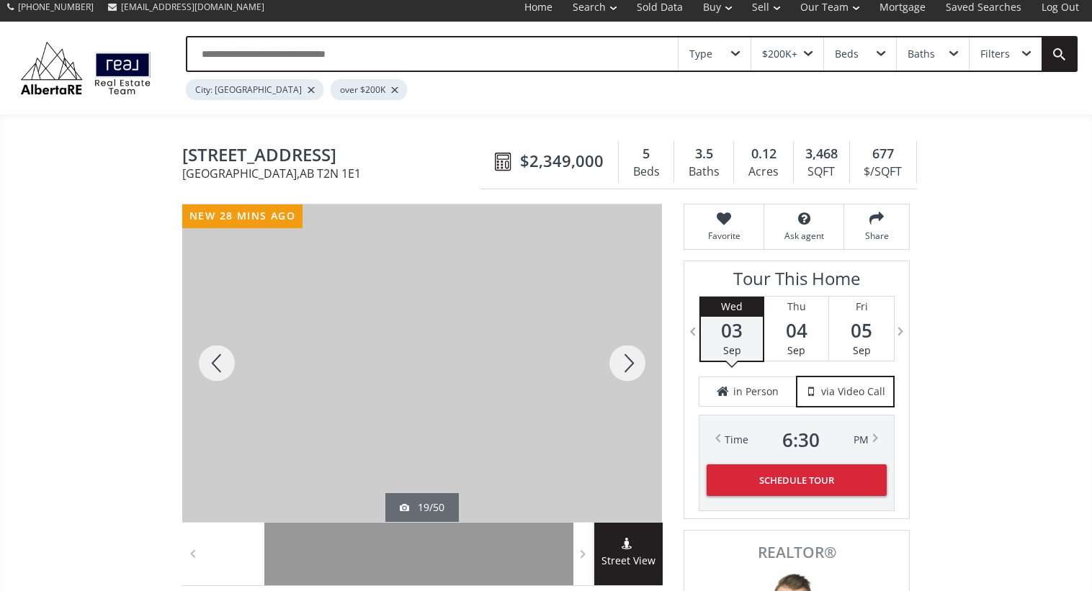
click at [611, 358] on div at bounding box center [627, 363] width 69 height 318
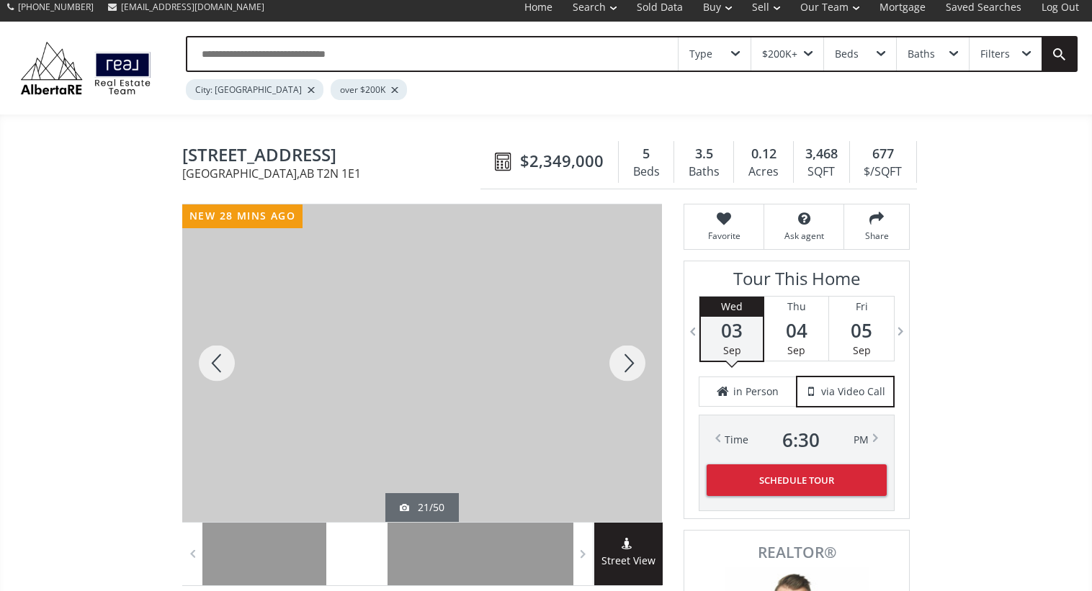
click at [611, 358] on div at bounding box center [627, 363] width 69 height 318
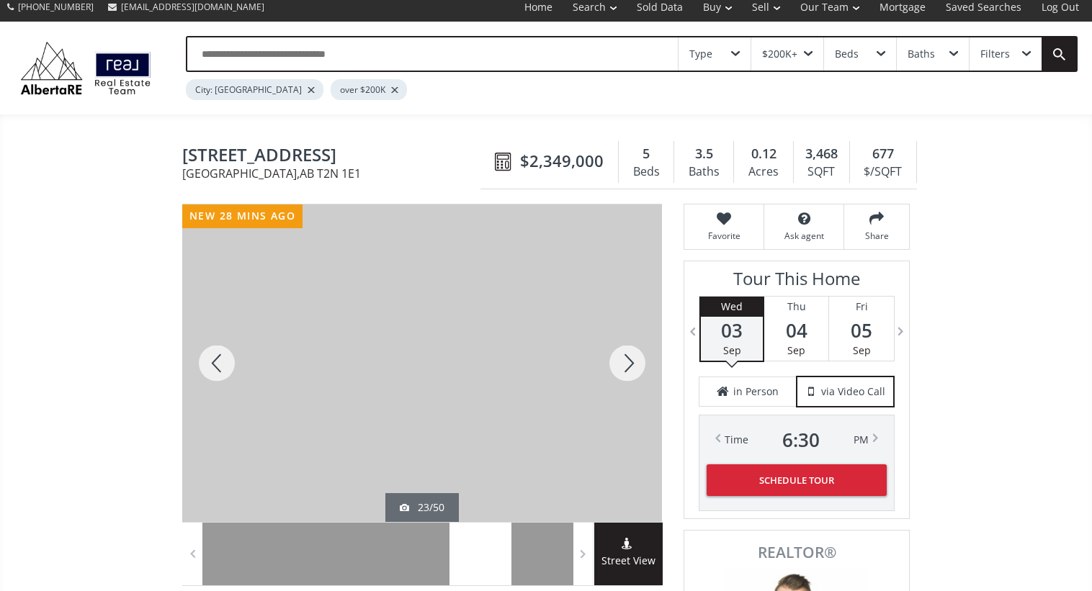
click at [611, 358] on div at bounding box center [627, 363] width 69 height 318
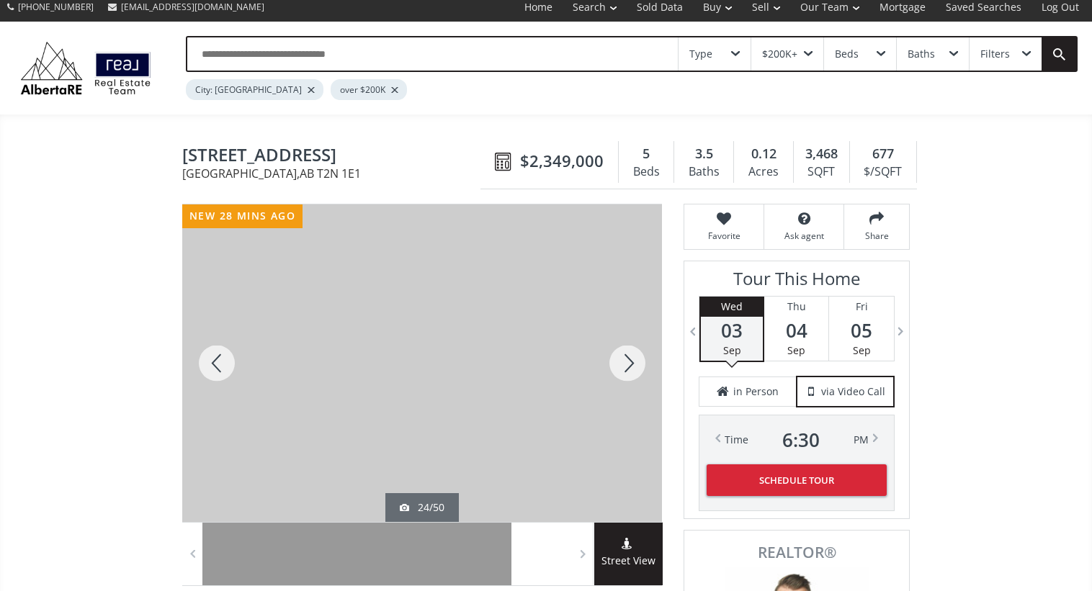
click at [611, 358] on div at bounding box center [627, 363] width 69 height 318
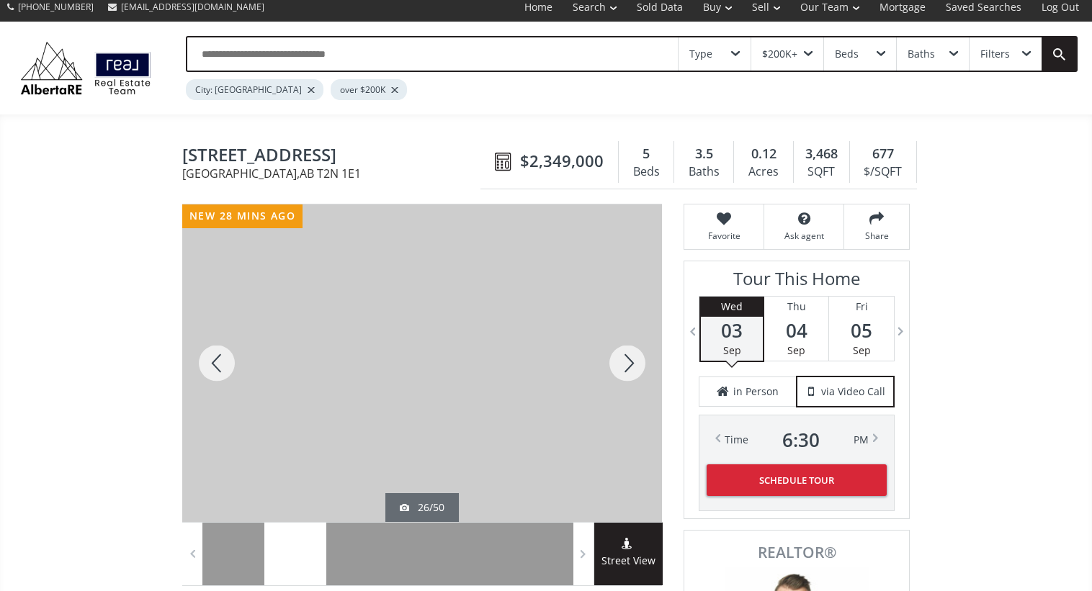
click at [611, 367] on div at bounding box center [627, 363] width 69 height 318
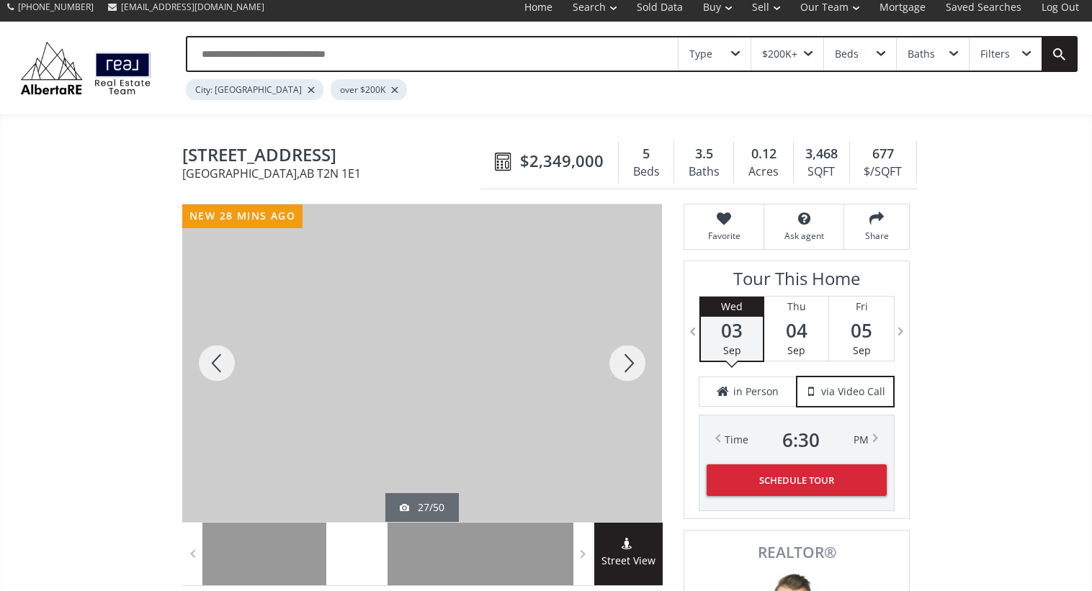
click at [611, 365] on div at bounding box center [627, 363] width 69 height 318
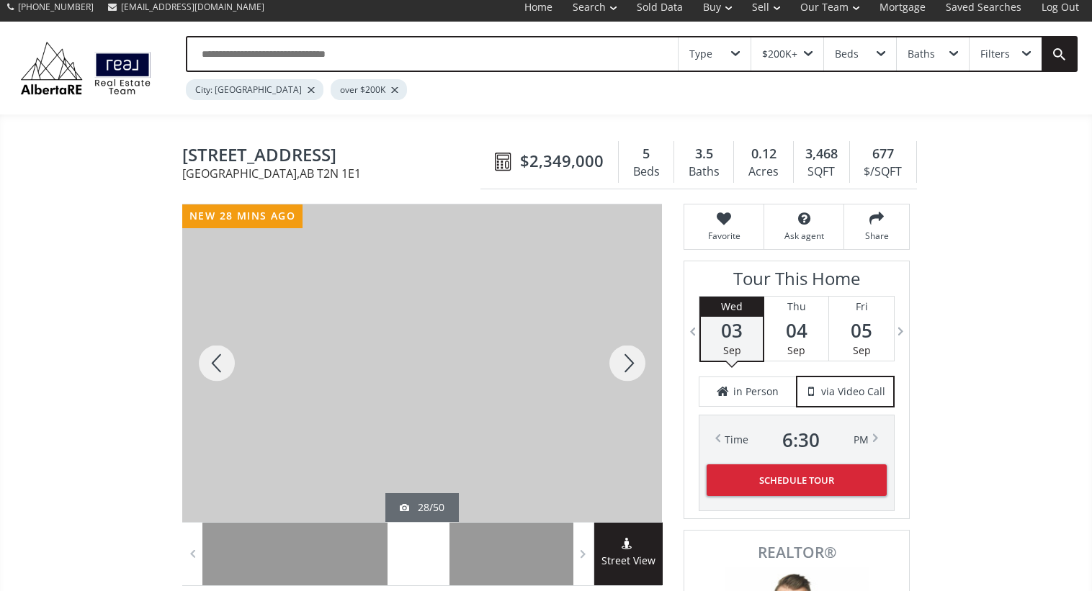
click at [611, 365] on div at bounding box center [627, 363] width 69 height 318
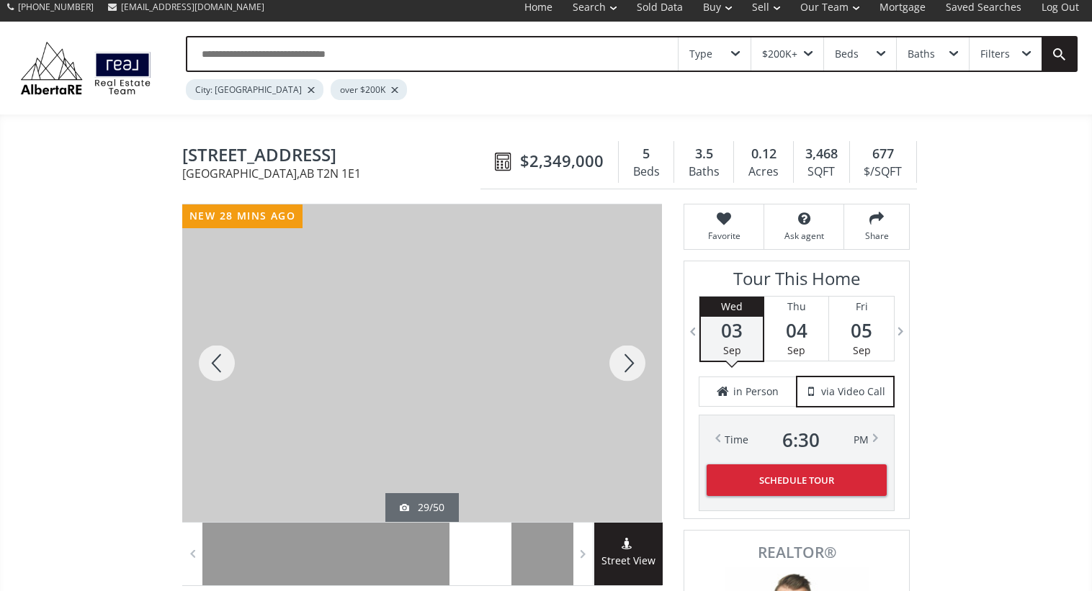
click at [611, 365] on div at bounding box center [627, 363] width 69 height 318
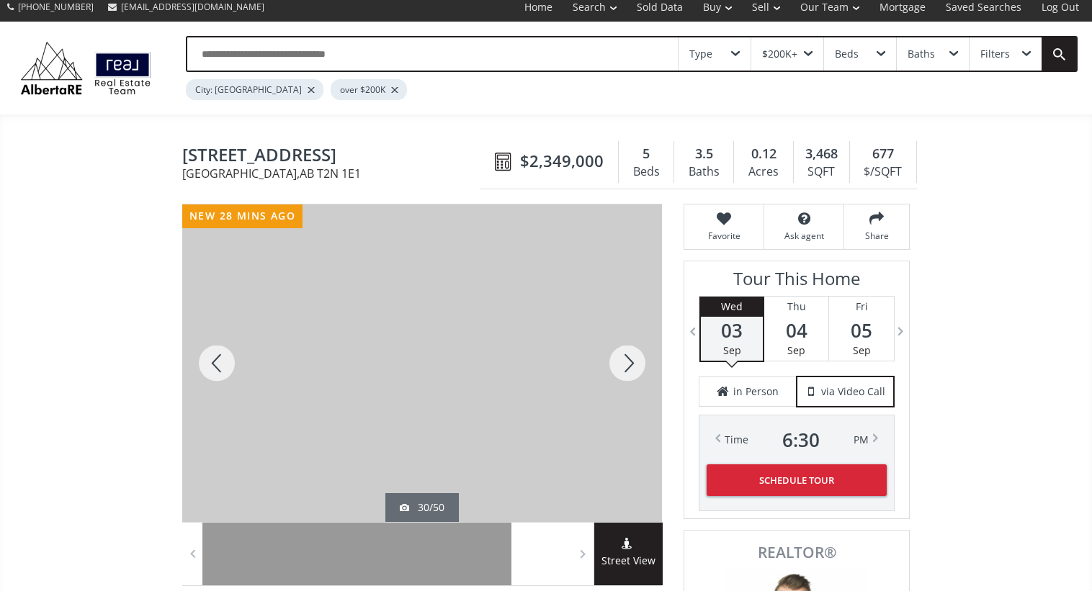
click at [217, 351] on div at bounding box center [216, 363] width 69 height 318
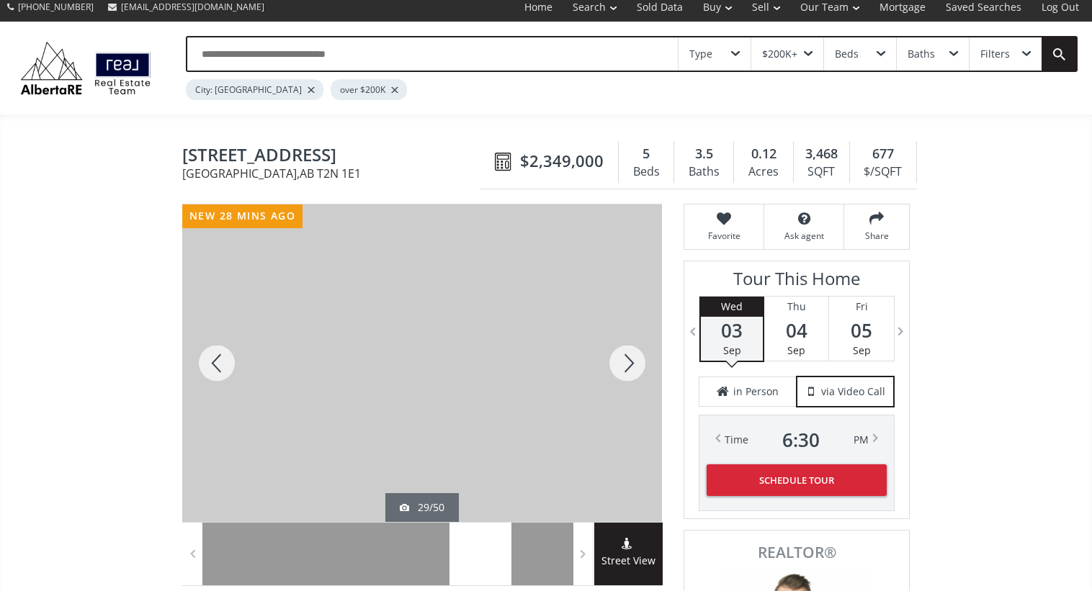
click at [616, 369] on div at bounding box center [627, 363] width 69 height 318
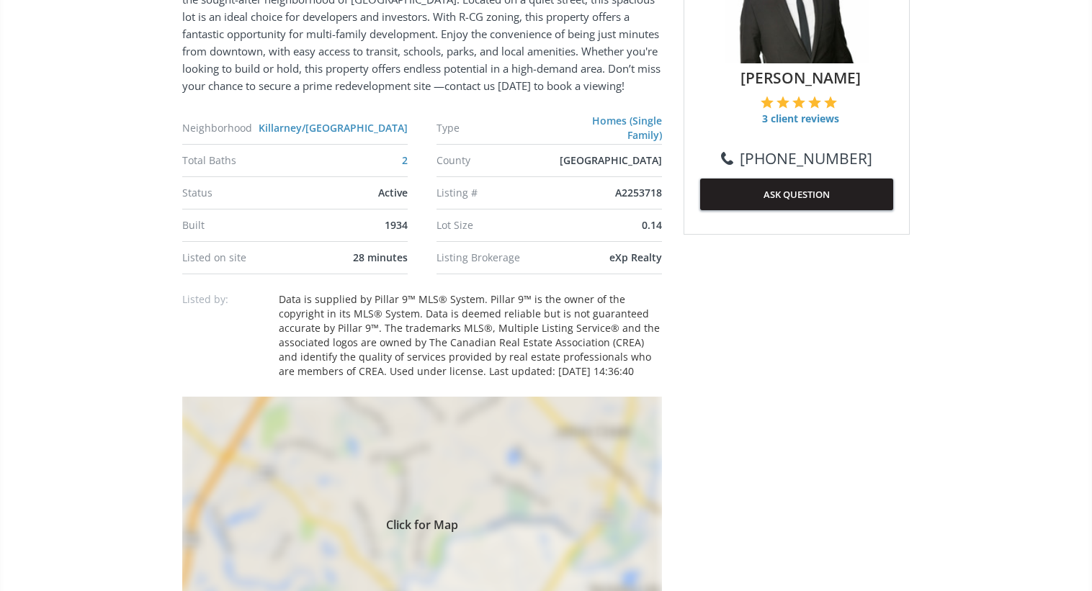
scroll to position [705, 0]
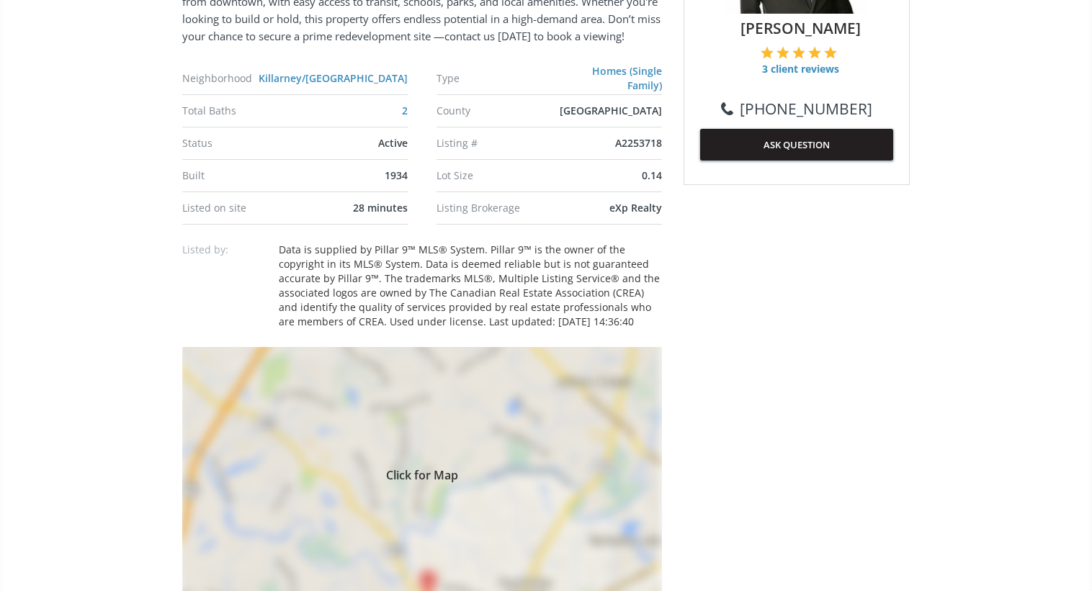
click at [276, 426] on div "Click for Map" at bounding box center [422, 473] width 480 height 252
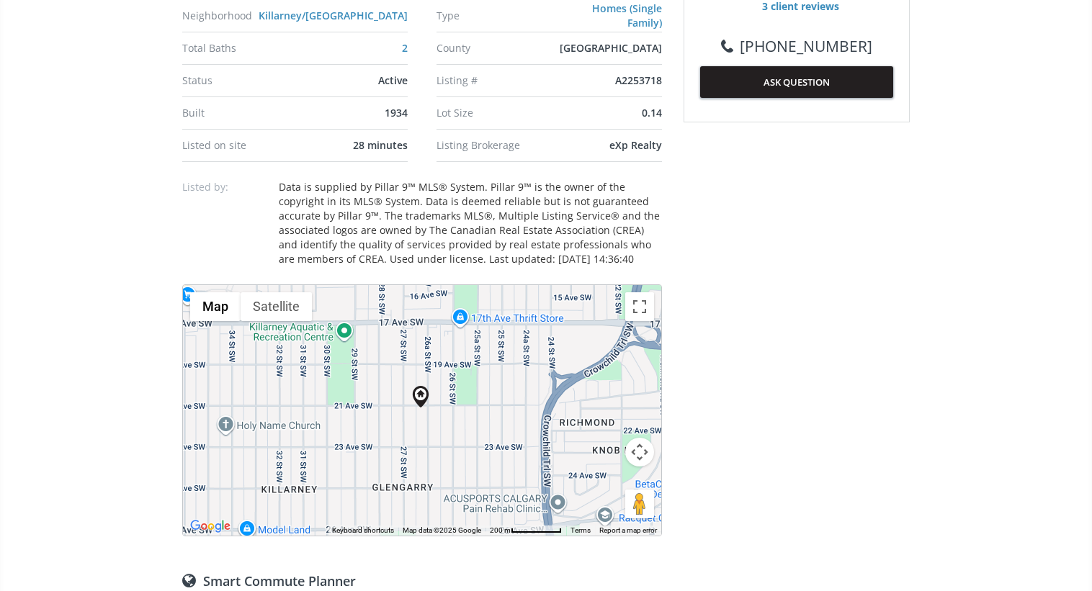
scroll to position [775, 0]
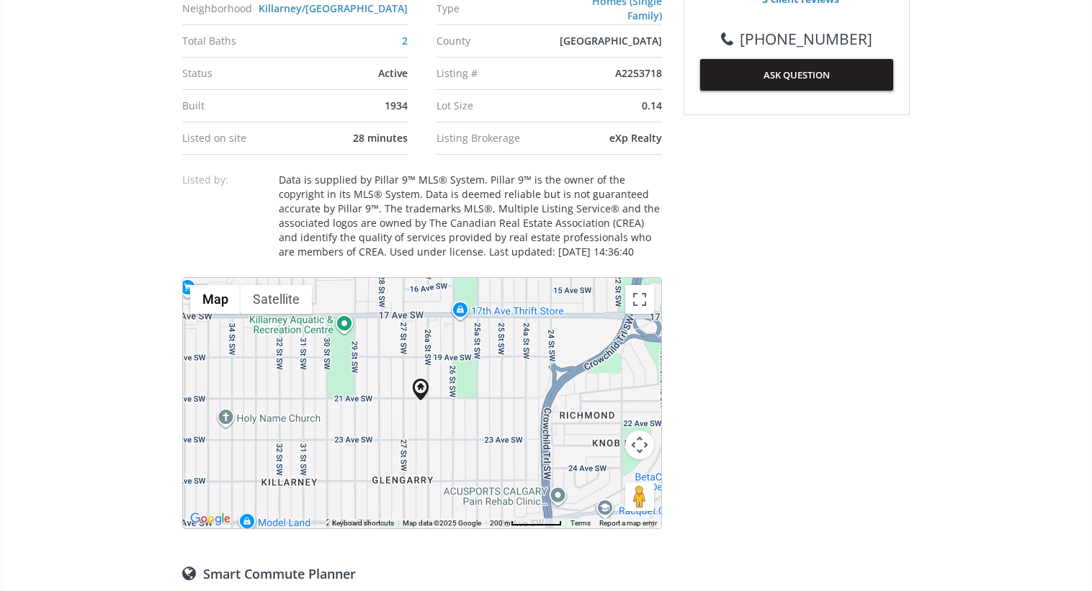
click at [639, 441] on button "Map camera controls" at bounding box center [639, 445] width 29 height 29
click at [605, 397] on button "Zoom in" at bounding box center [603, 409] width 29 height 29
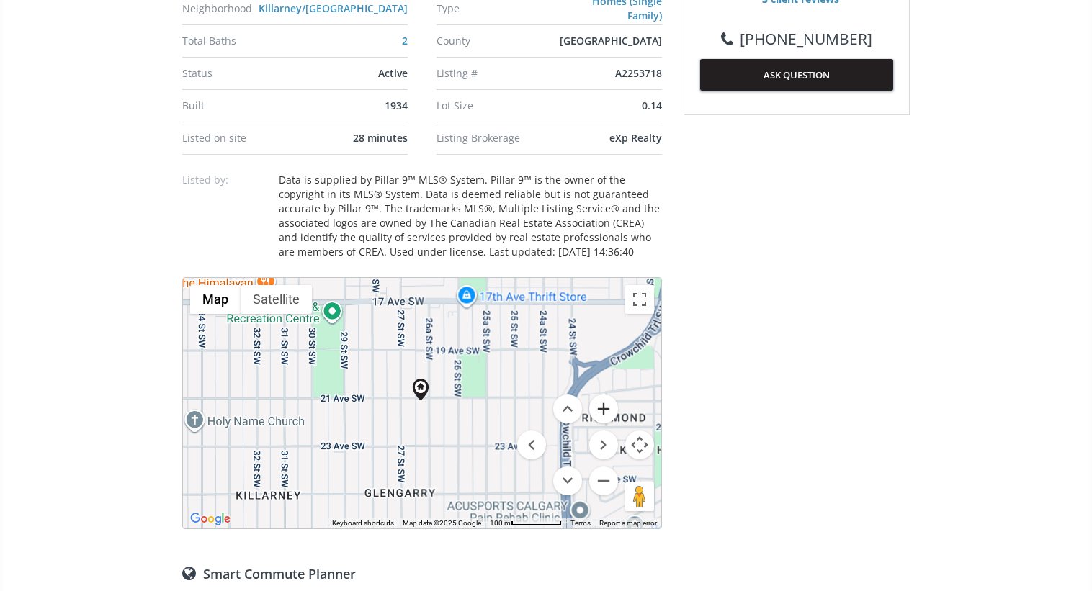
click at [605, 397] on button "Zoom in" at bounding box center [603, 409] width 29 height 29
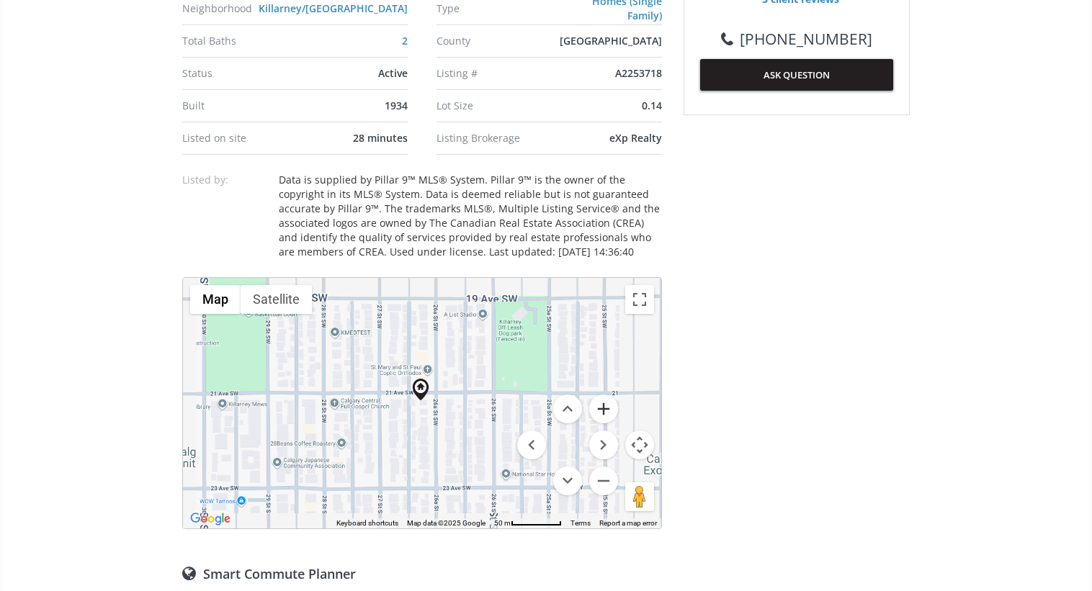
click at [605, 397] on button "Zoom in" at bounding box center [603, 409] width 29 height 29
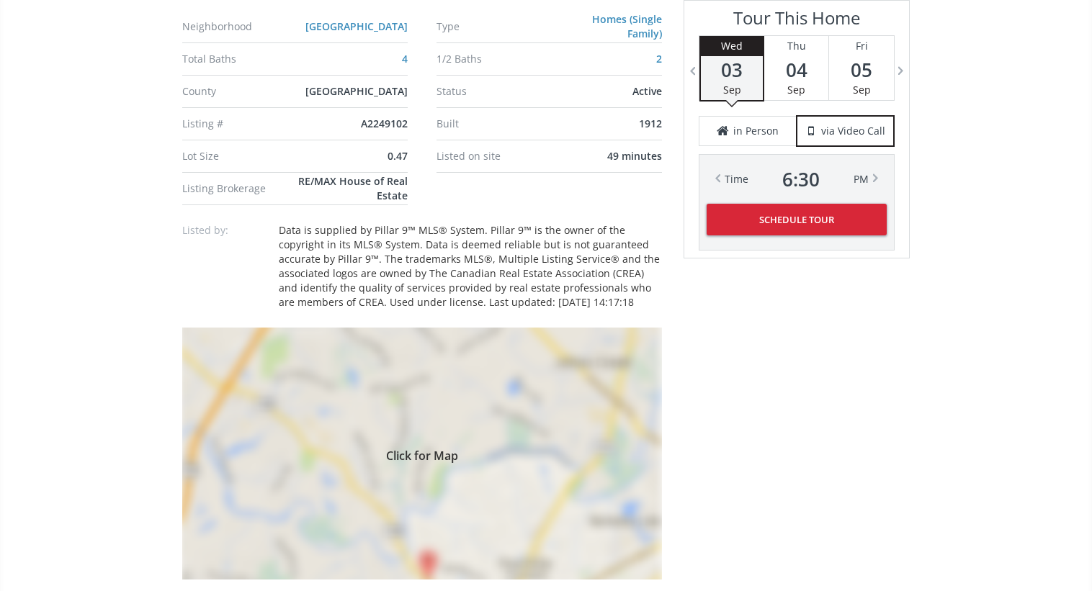
scroll to position [1196, 0]
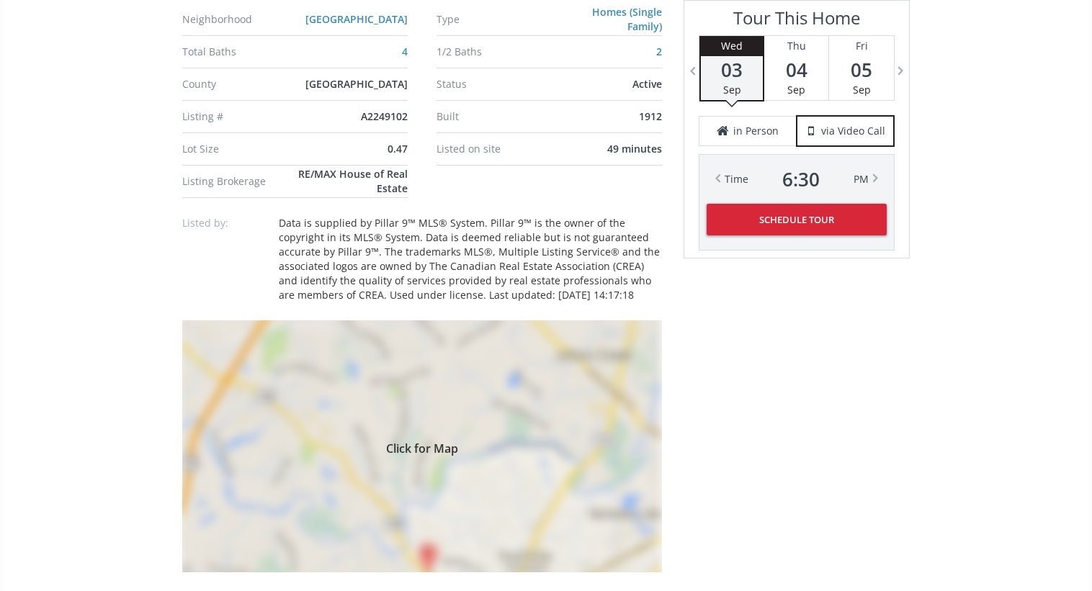
click at [415, 369] on div "Click for Map" at bounding box center [422, 446] width 480 height 252
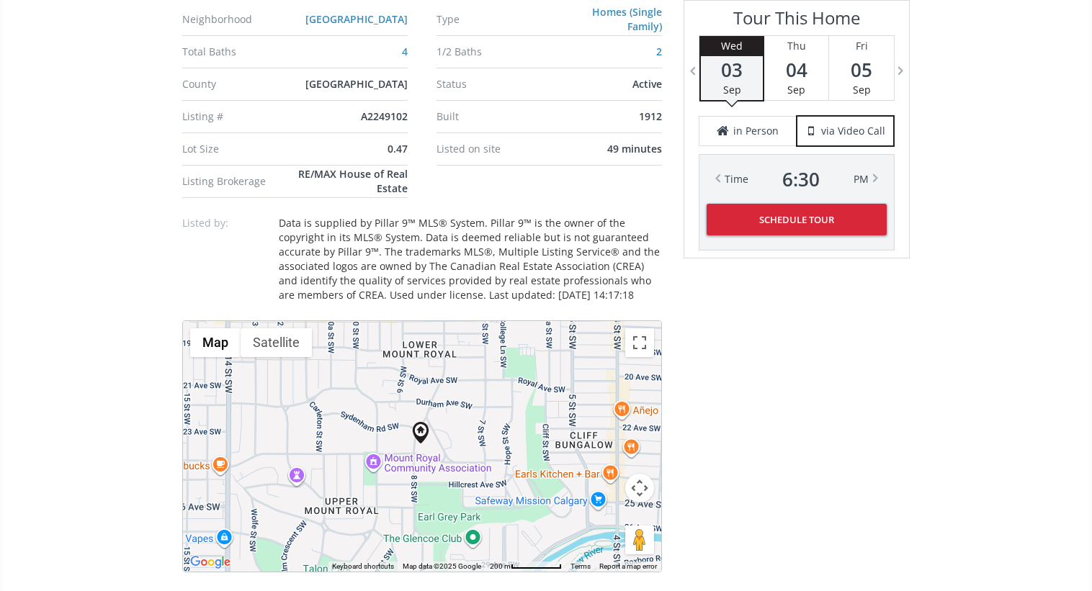
scroll to position [1248, 0]
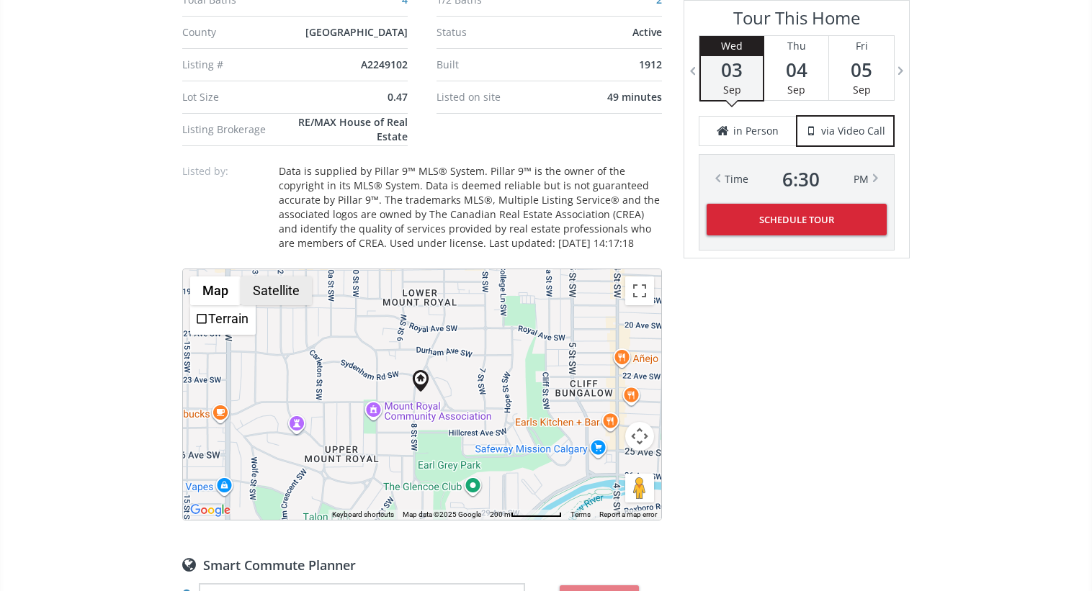
click at [257, 276] on button "Satellite" at bounding box center [275, 290] width 71 height 29
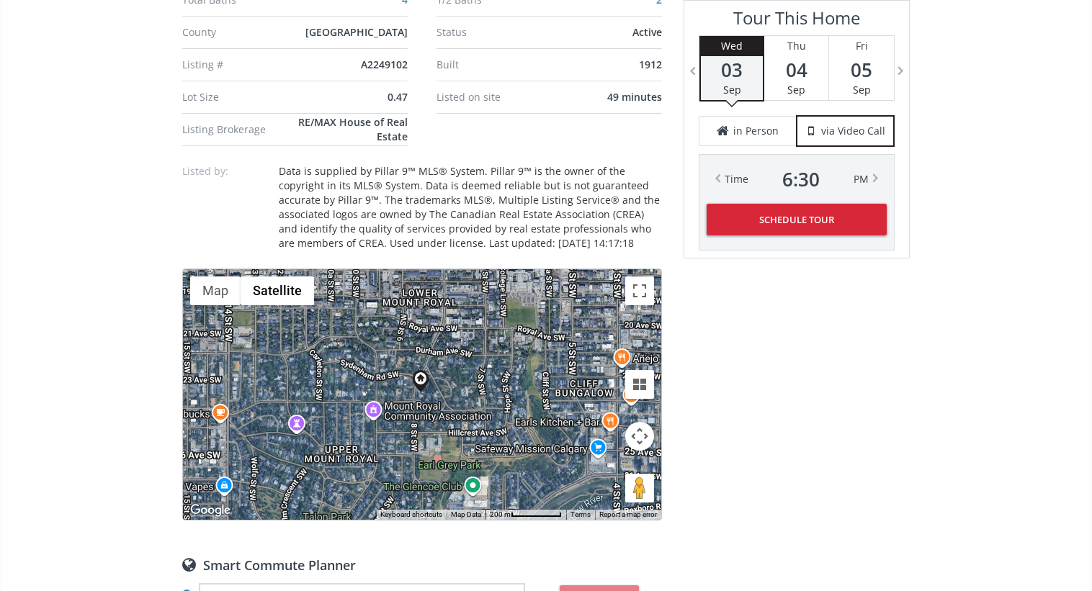
click at [634, 422] on button "Map camera controls" at bounding box center [639, 436] width 29 height 29
click at [603, 386] on button "Zoom in" at bounding box center [603, 400] width 29 height 29
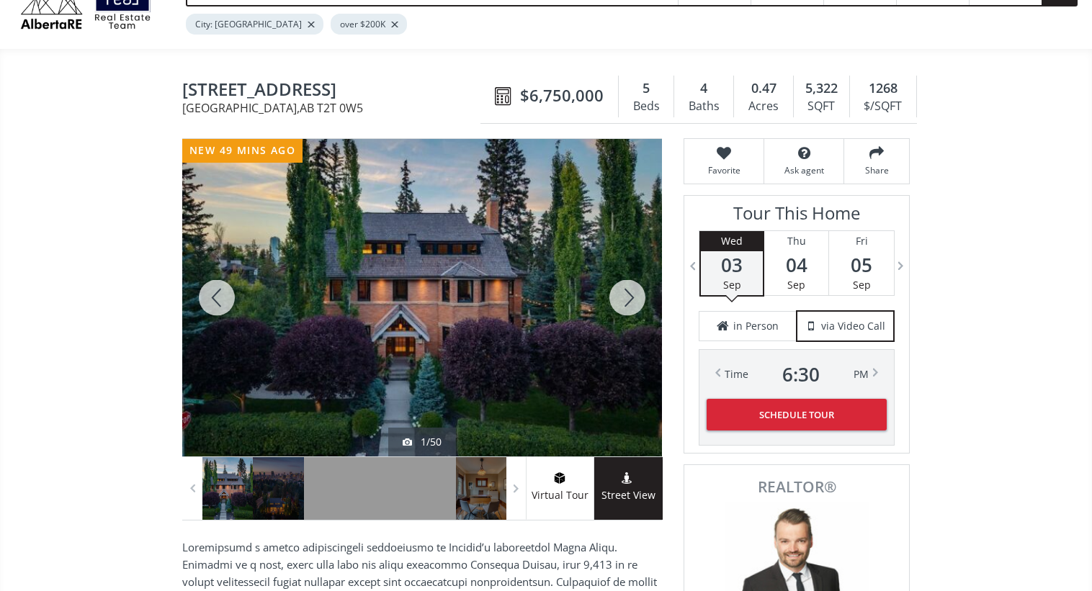
scroll to position [77, 0]
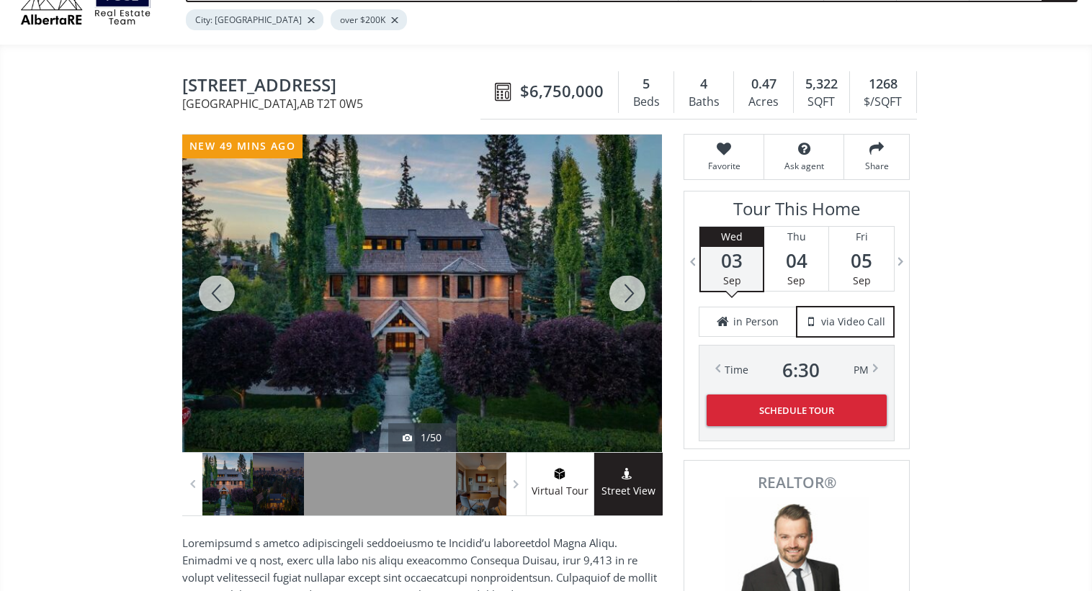
click at [614, 280] on div at bounding box center [627, 294] width 69 height 318
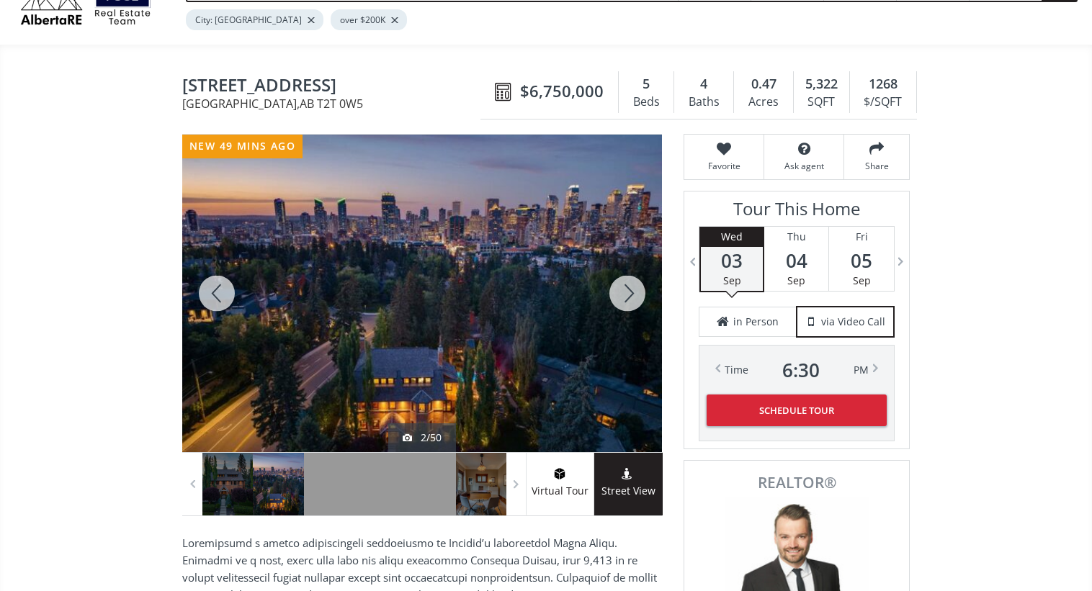
click at [614, 280] on div at bounding box center [627, 294] width 69 height 318
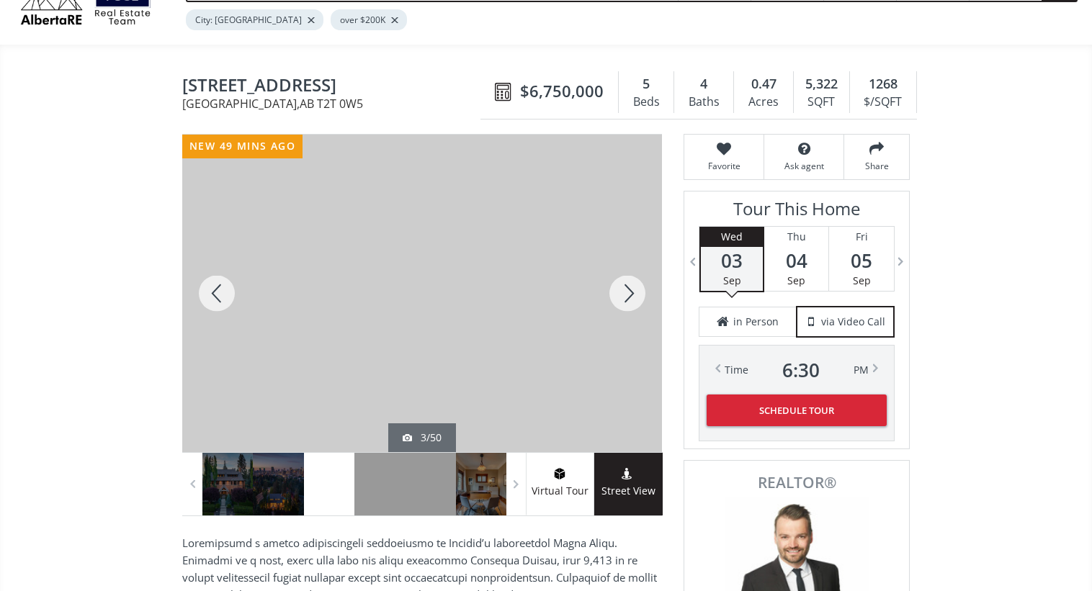
click at [614, 280] on div at bounding box center [627, 294] width 69 height 318
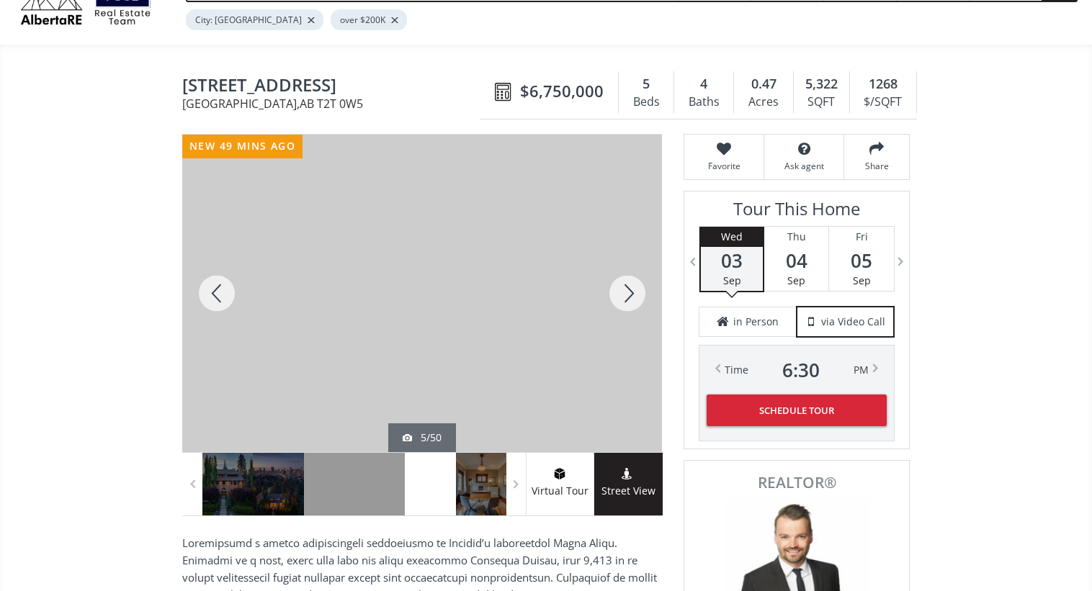
click at [614, 280] on div at bounding box center [627, 294] width 69 height 318
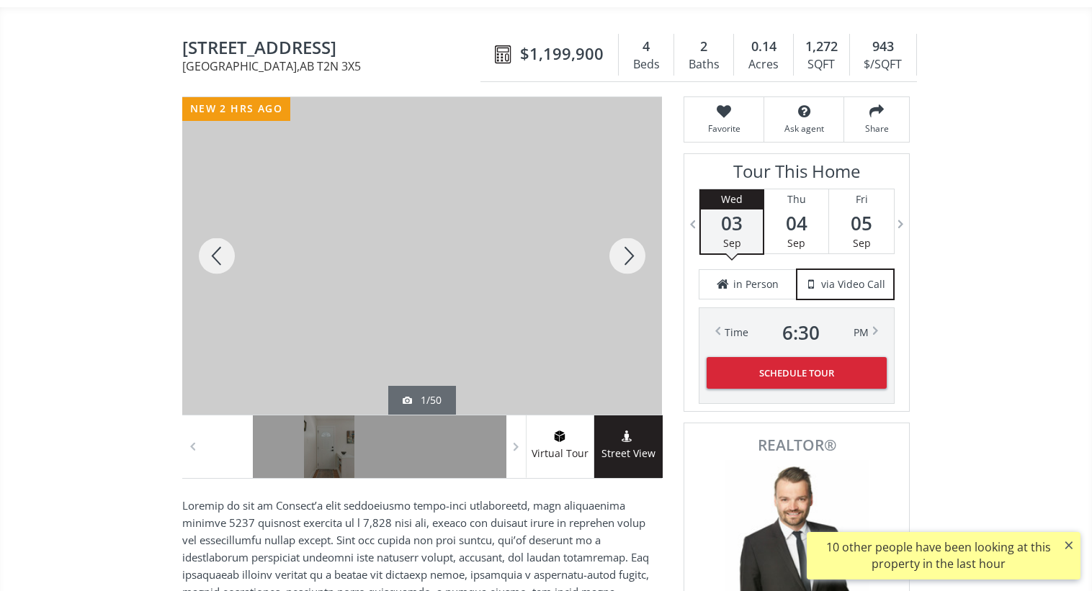
scroll to position [145, 0]
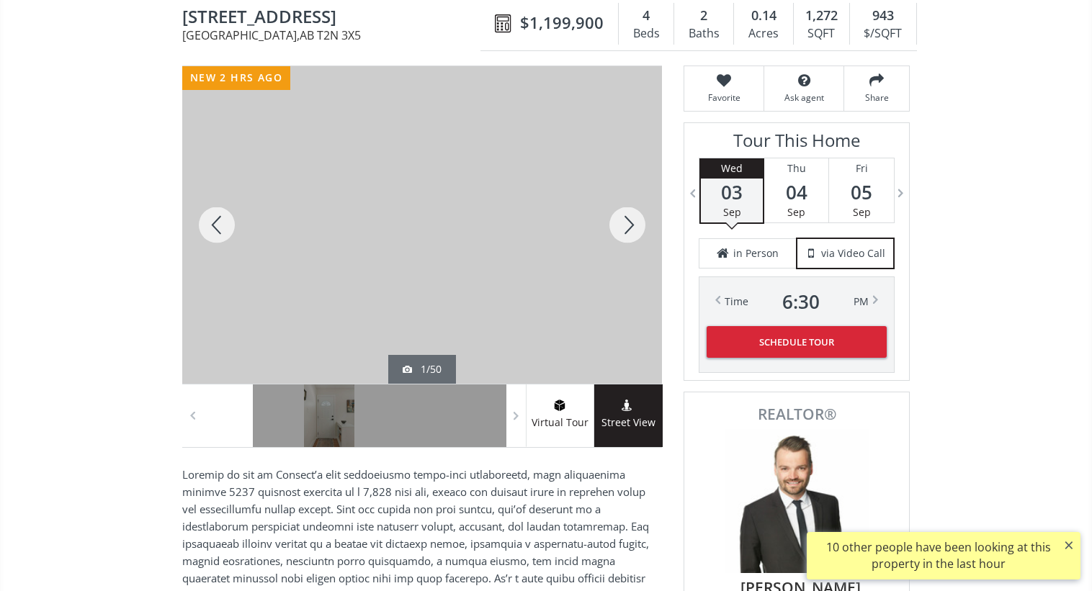
click at [625, 231] on div at bounding box center [627, 225] width 69 height 318
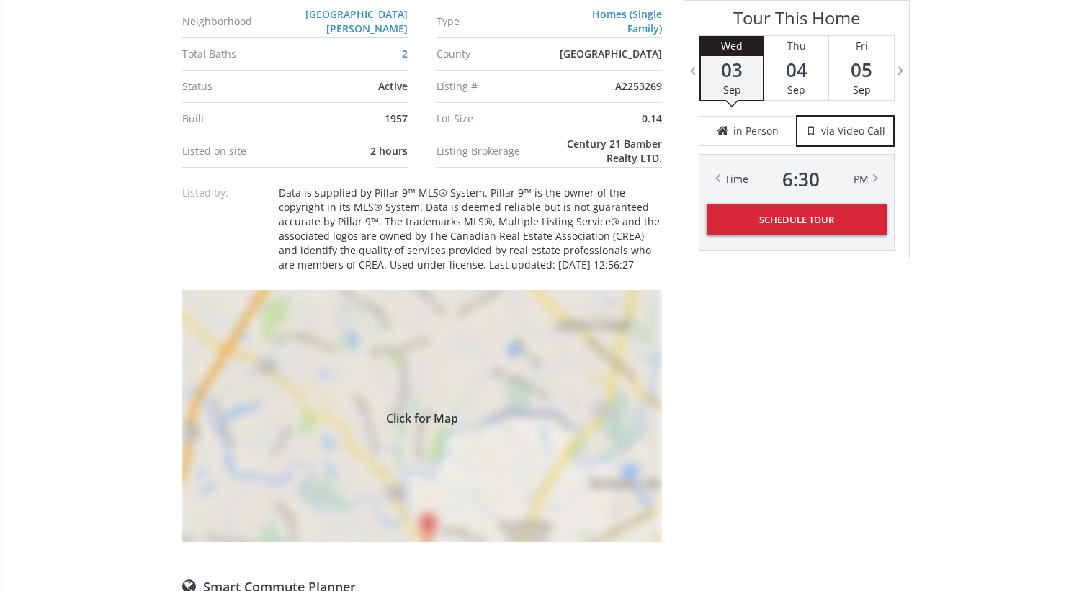
scroll to position [1212, 0]
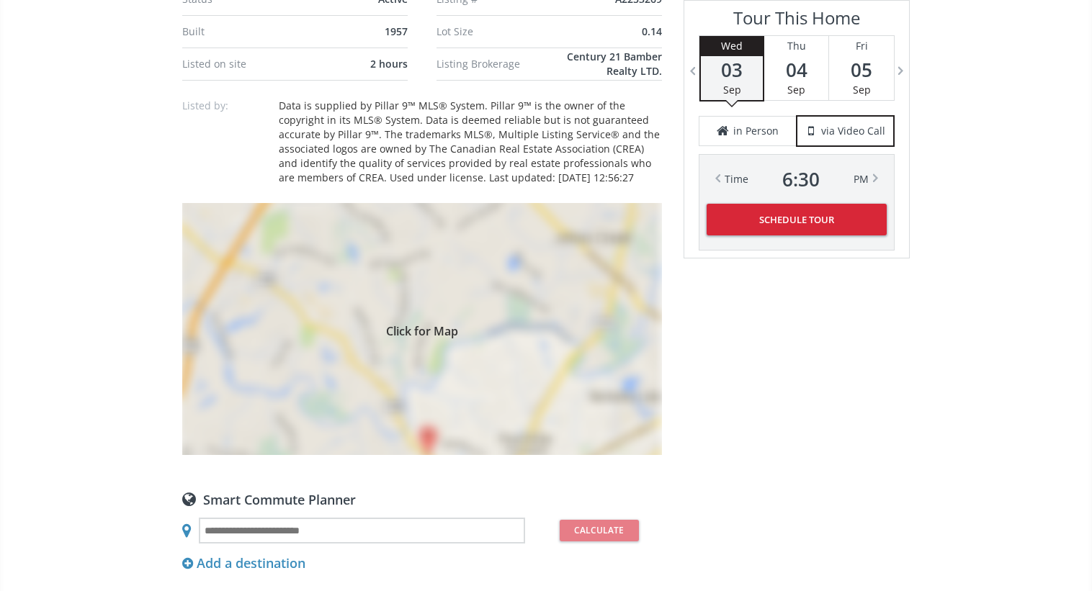
click at [516, 354] on div "Click for Map" at bounding box center [422, 329] width 480 height 252
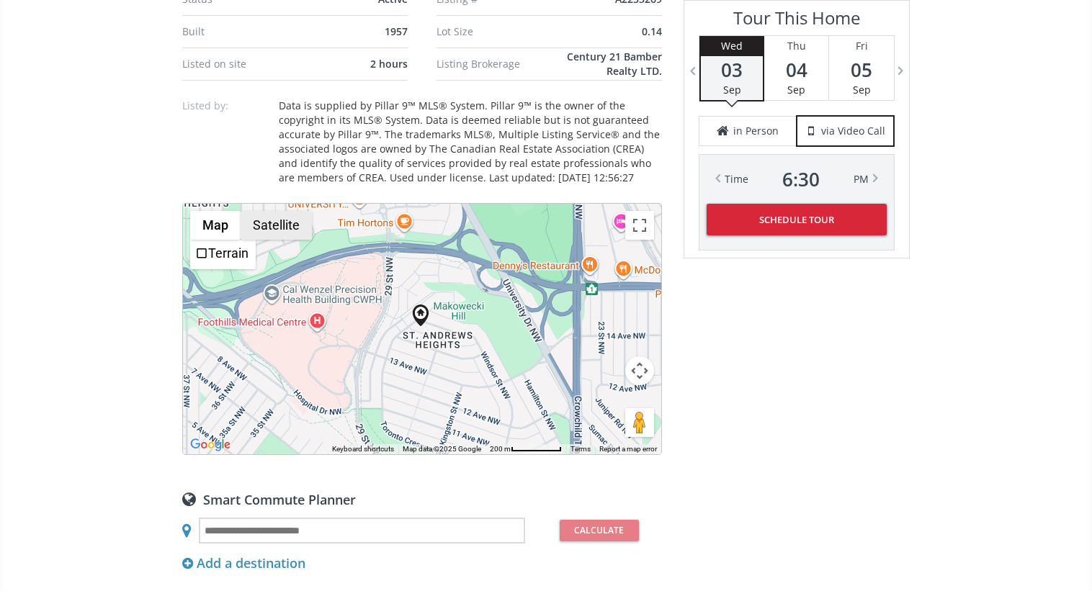
click at [282, 228] on button "Satellite" at bounding box center [275, 225] width 71 height 29
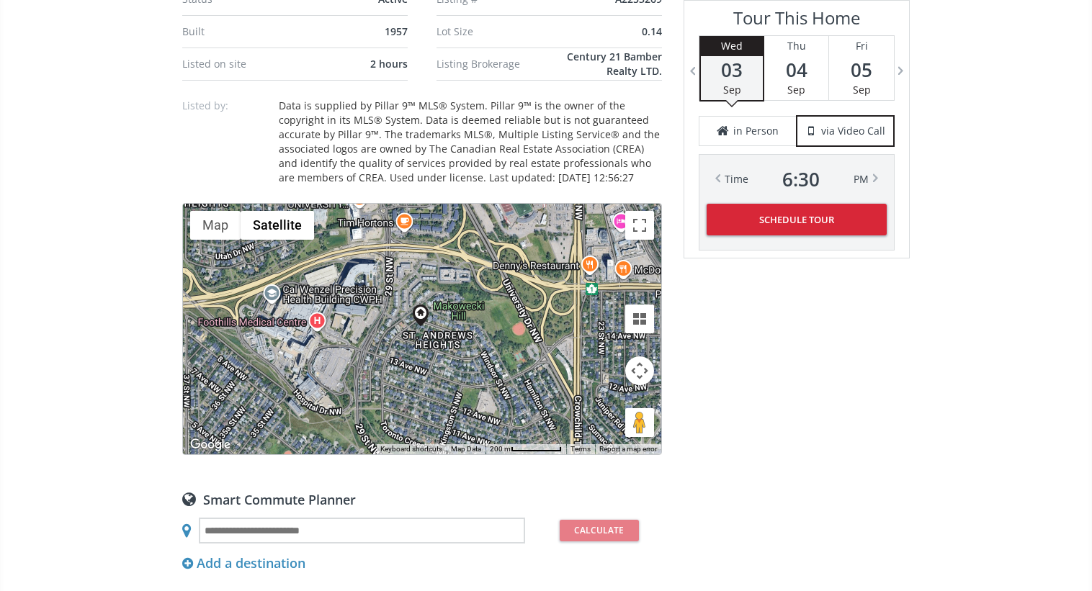
click at [638, 374] on button "Map camera controls" at bounding box center [639, 370] width 29 height 29
click at [602, 327] on button "Zoom in" at bounding box center [603, 334] width 29 height 29
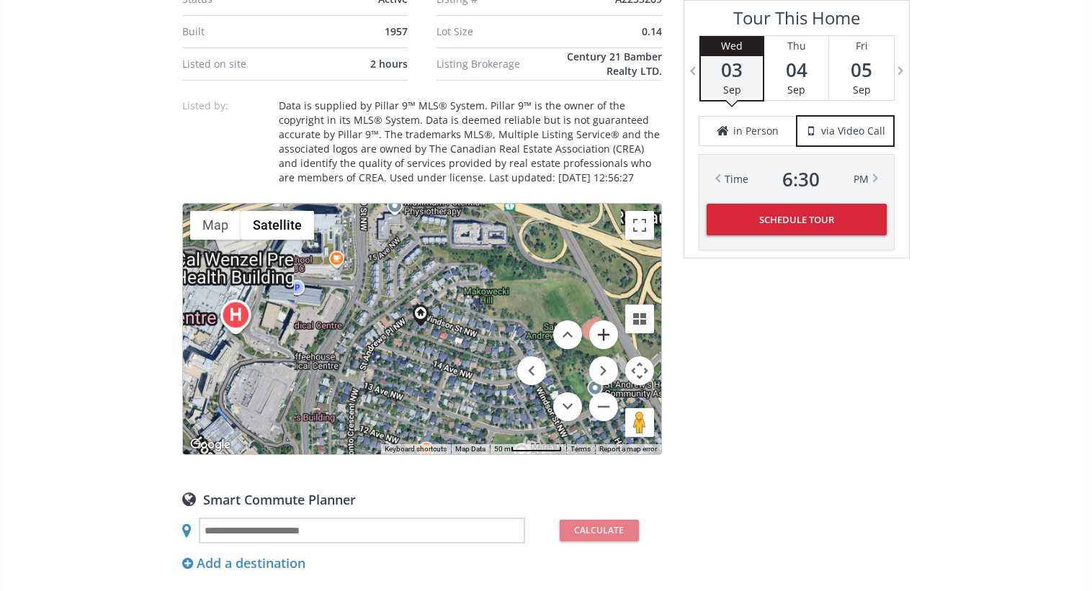
click at [602, 327] on button "Zoom in" at bounding box center [603, 334] width 29 height 29
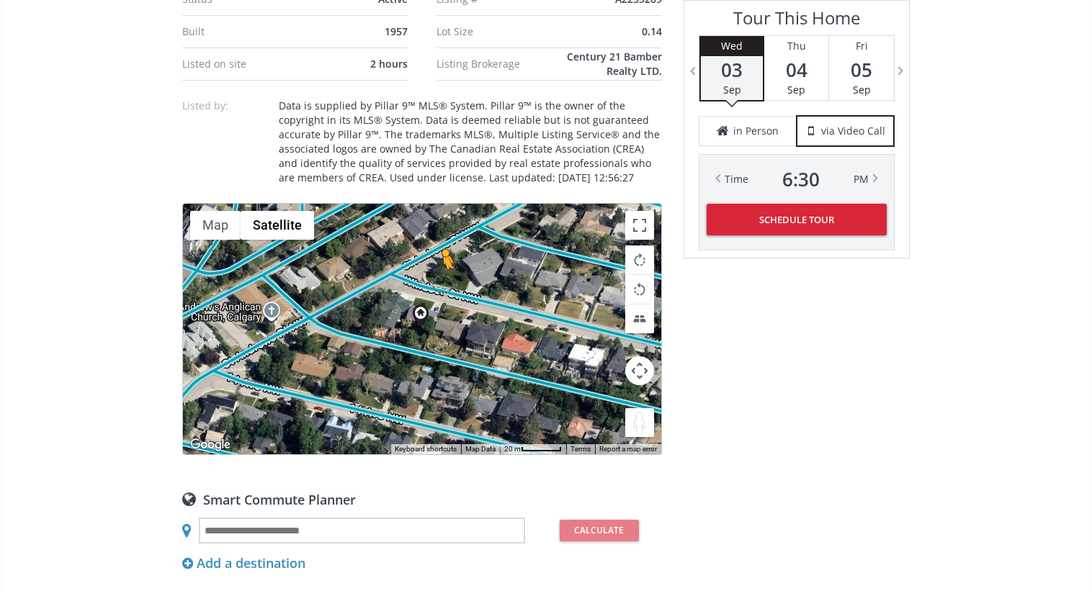
drag, startPoint x: 636, startPoint y: 418, endPoint x: 435, endPoint y: 281, distance: 243.1
click at [434, 281] on div "To activate drag with keyboard, press Alt + Enter. Once in keyboard drag state,…" at bounding box center [422, 329] width 478 height 251
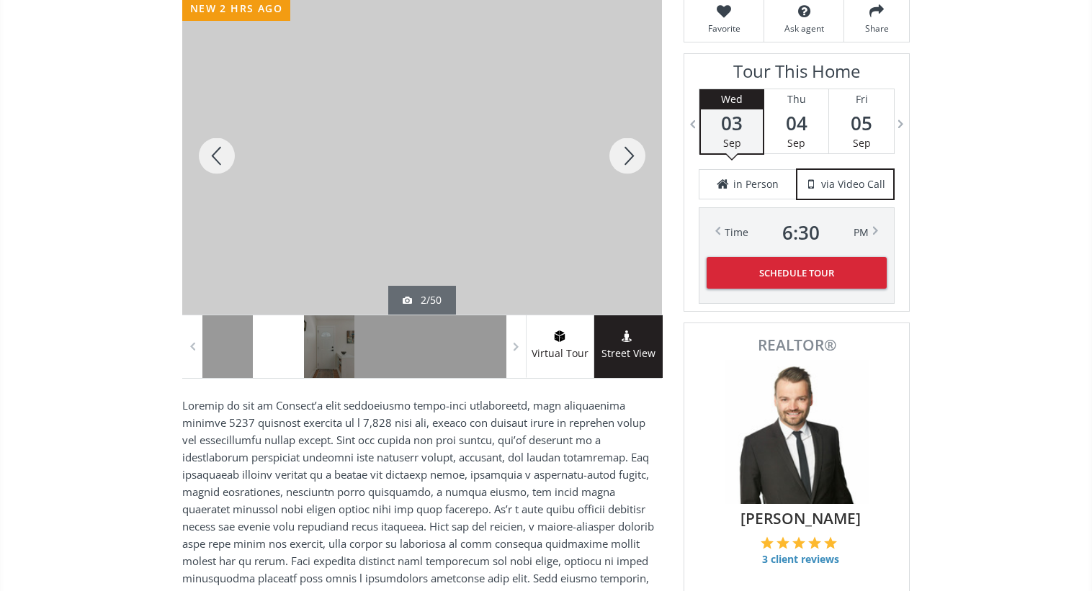
scroll to position [196, 0]
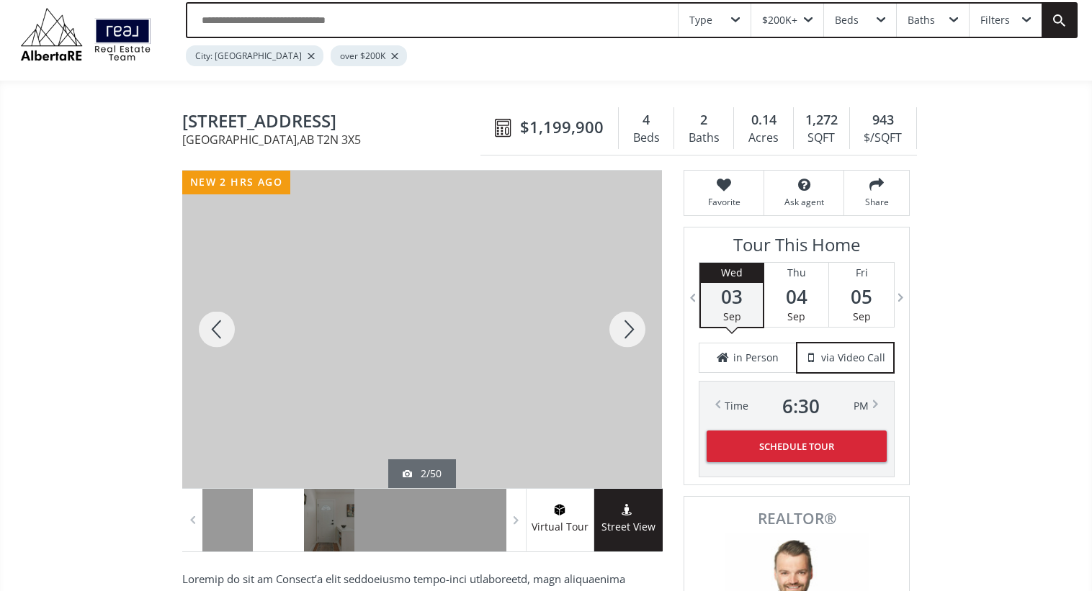
scroll to position [40, 0]
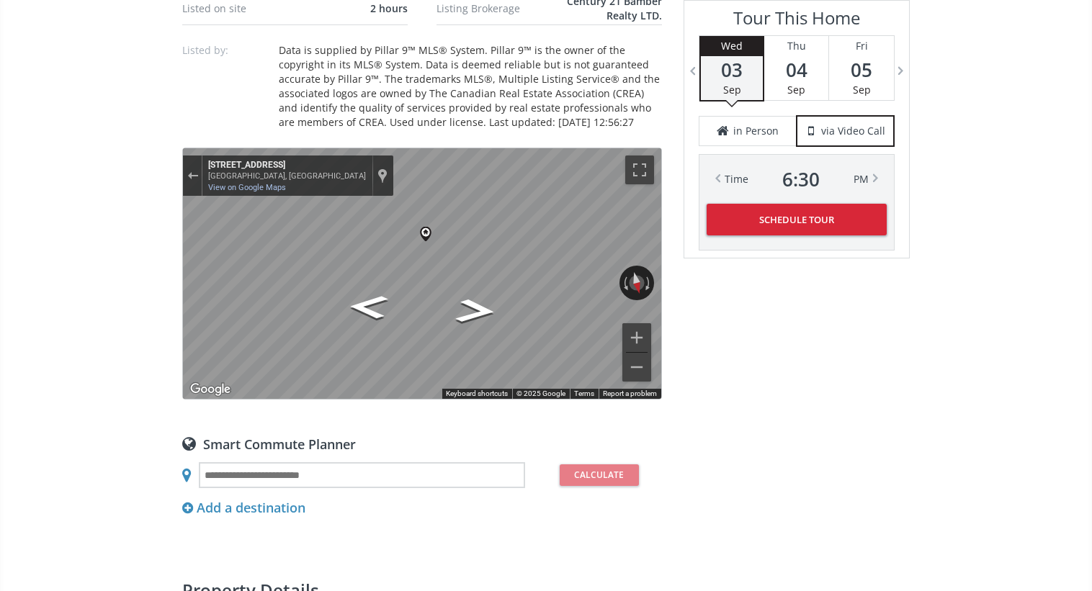
scroll to position [1096, 0]
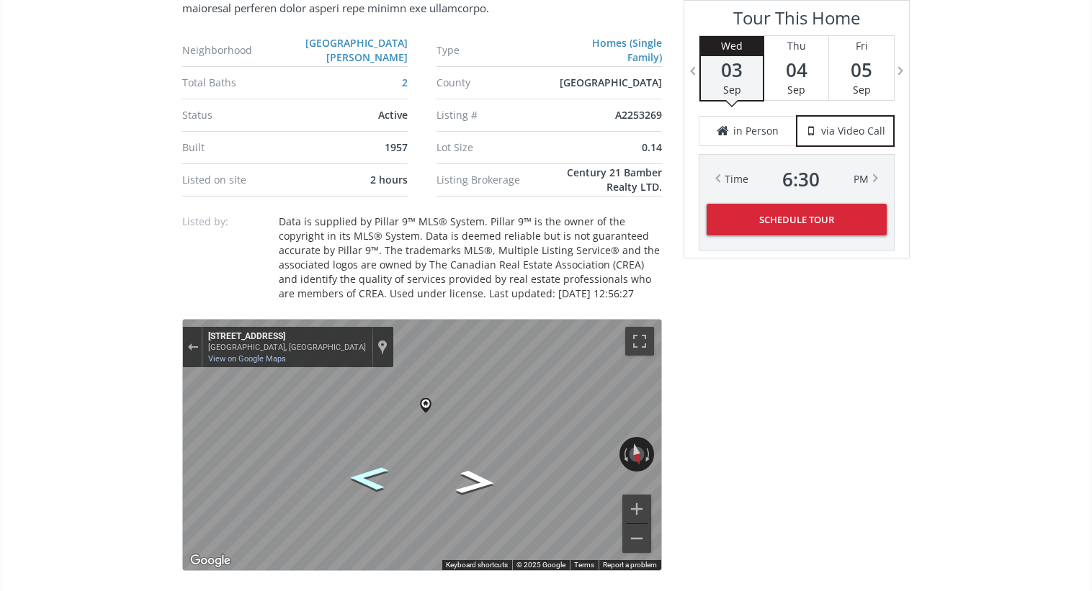
click at [374, 479] on icon "Go East, Windsor St NW" at bounding box center [368, 477] width 72 height 35
click at [397, 436] on icon "Go East, Windsor St NW" at bounding box center [390, 436] width 108 height 47
click at [389, 511] on icon "Go East, Windsor St NW" at bounding box center [374, 508] width 99 height 34
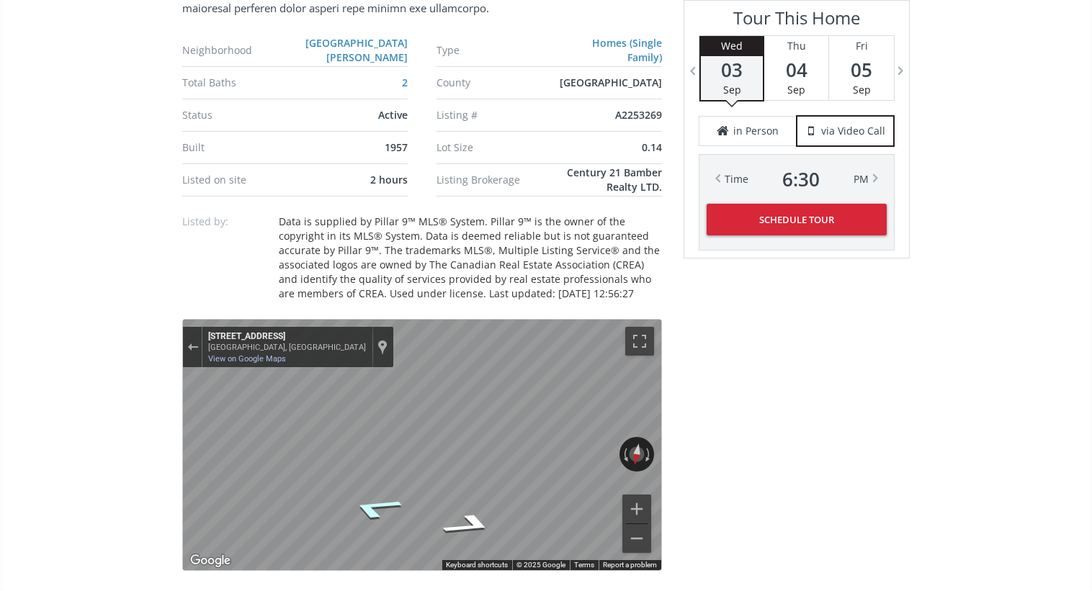
click at [389, 511] on icon "Go East, Windsor St NW" at bounding box center [374, 508] width 99 height 34
